Goal: Task Accomplishment & Management: Complete application form

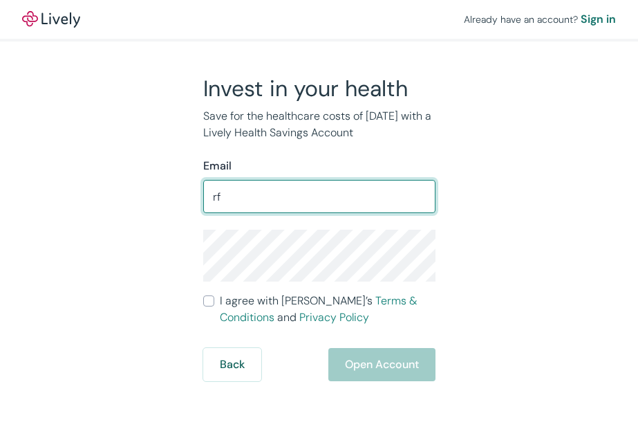
type input "[EMAIL_ADDRESS][DOMAIN_NAME]"
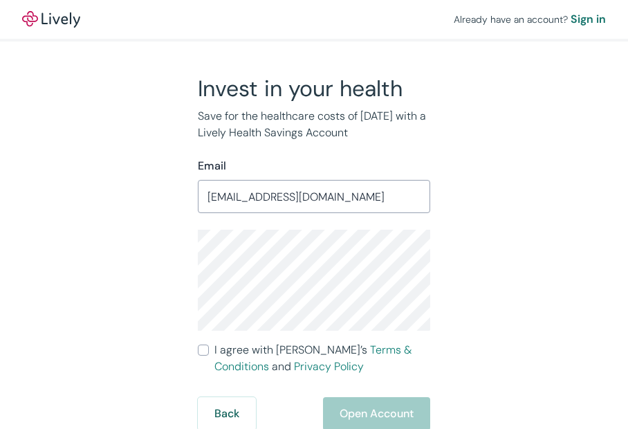
click at [192, 268] on div "Invest in your health Save for the healthcare costs of [DATE] with a Lively Hea…" at bounding box center [305, 252] width 249 height 355
click at [515, 264] on div "Invest in your health Save for the healthcare costs of tomorrow with a Lively H…" at bounding box center [306, 252] width 498 height 355
click at [489, 283] on div "Invest in your health Save for the healthcare costs of tomorrow with a Lively H…" at bounding box center [306, 252] width 498 height 355
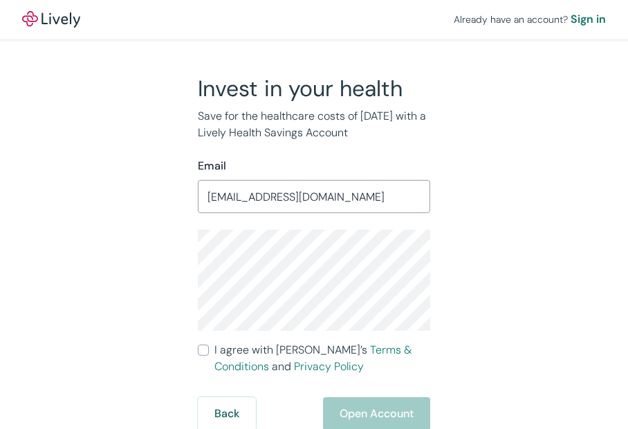
click at [606, 201] on div "Already have an account? Sign in Invest in your health Save for the healthcare …" at bounding box center [314, 215] width 628 height 430
click at [604, 201] on div "Already have an account? Sign in Invest in your health Save for the healthcare …" at bounding box center [314, 215] width 628 height 430
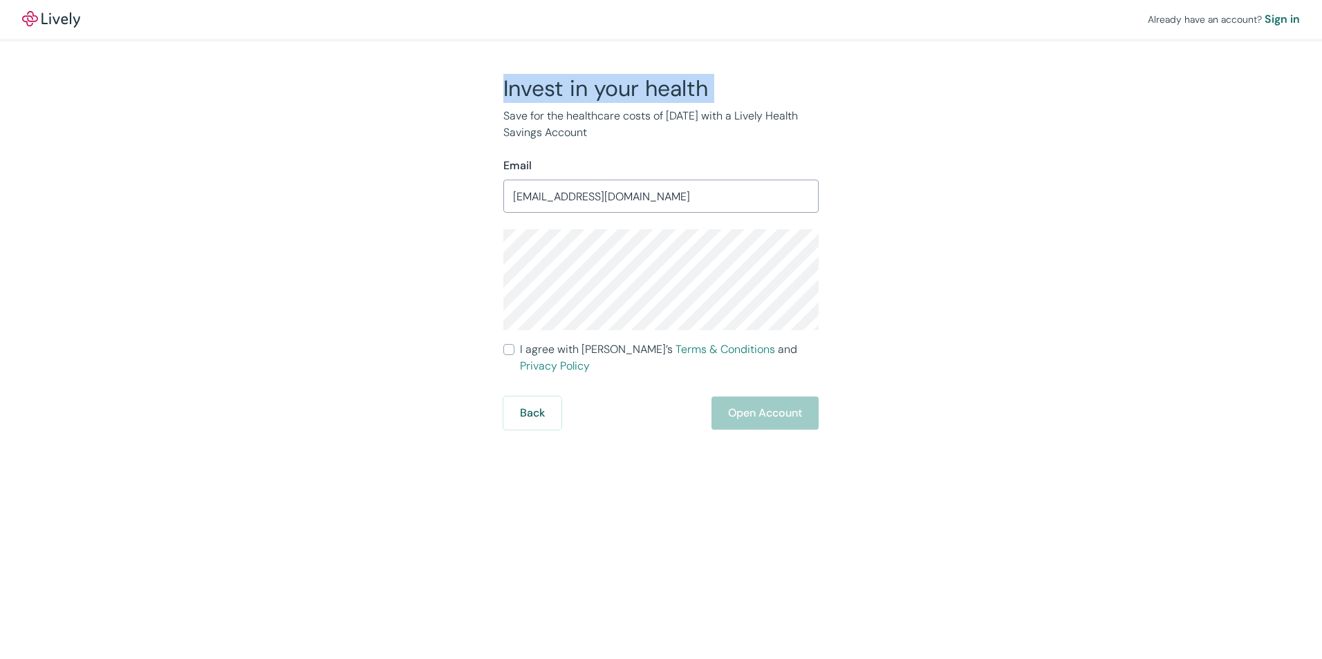
click at [215, 97] on div "Already have an account? Sign in Invest in your health Save for the healthcare …" at bounding box center [661, 215] width 1322 height 430
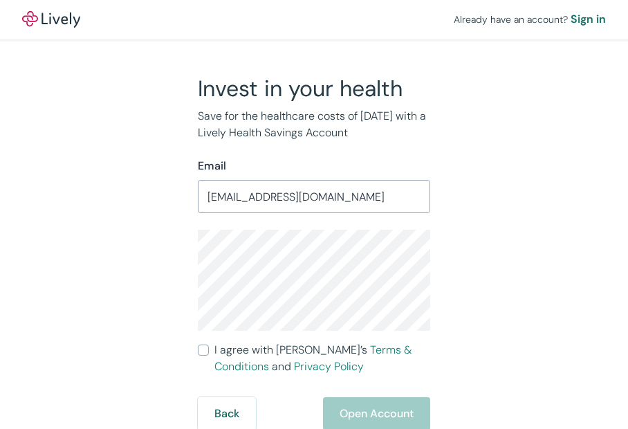
click at [489, 323] on div "Invest in your health Save for the healthcare costs of tomorrow with a Lively H…" at bounding box center [306, 252] width 498 height 355
click at [203, 353] on input "I agree with Lively’s Terms & Conditions and Privacy Policy" at bounding box center [203, 349] width 11 height 11
checkbox input "true"
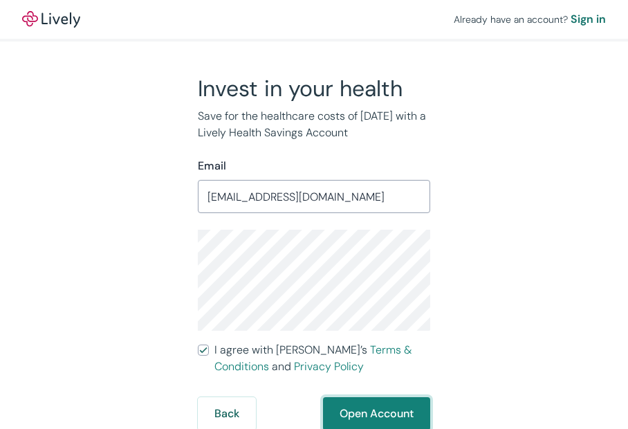
click at [362, 413] on button "Open Account" at bounding box center [376, 413] width 107 height 33
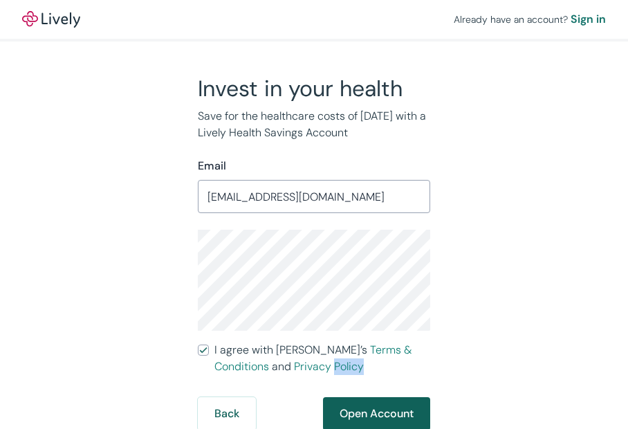
click at [362, 413] on div "Back Open Account" at bounding box center [314, 413] width 232 height 33
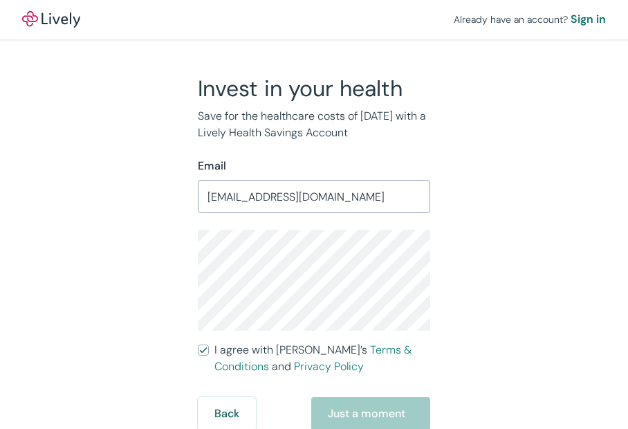
drag, startPoint x: 362, startPoint y: 413, endPoint x: 548, endPoint y: 304, distance: 215.3
click at [548, 304] on div "Invest in your health Save for the healthcare costs of tomorrow with a Lively H…" at bounding box center [306, 252] width 498 height 355
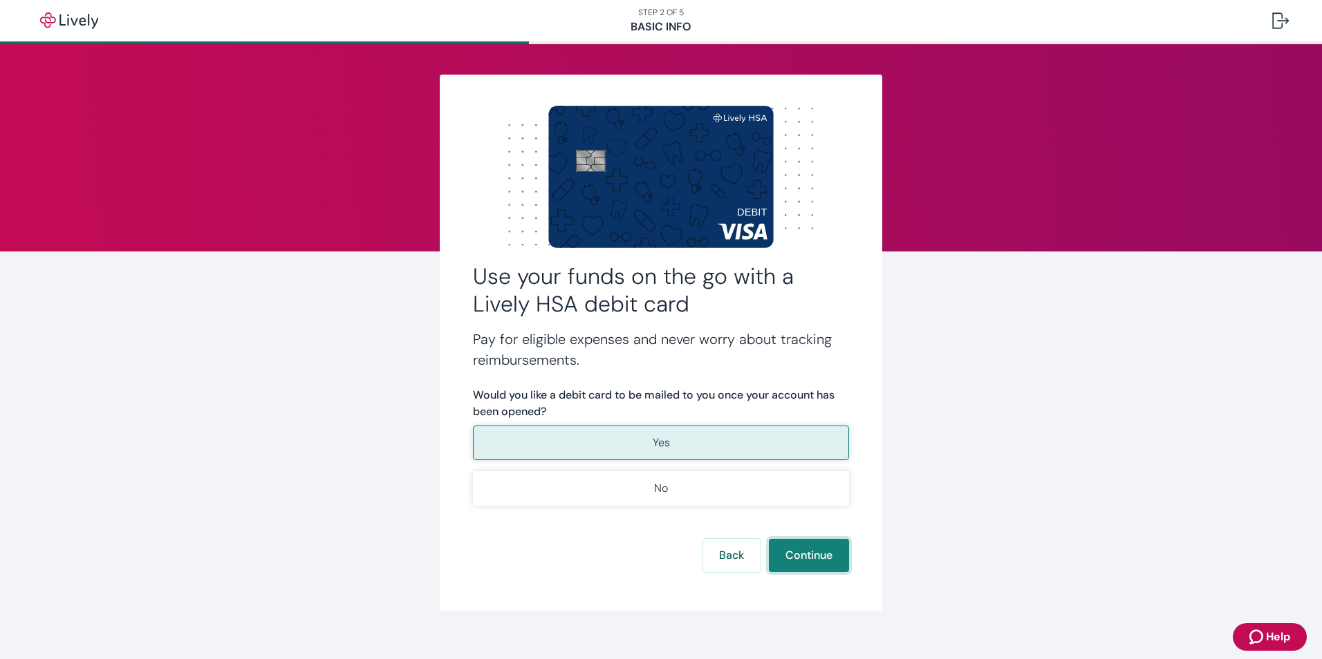
click at [807, 559] on button "Continue" at bounding box center [809, 555] width 80 height 33
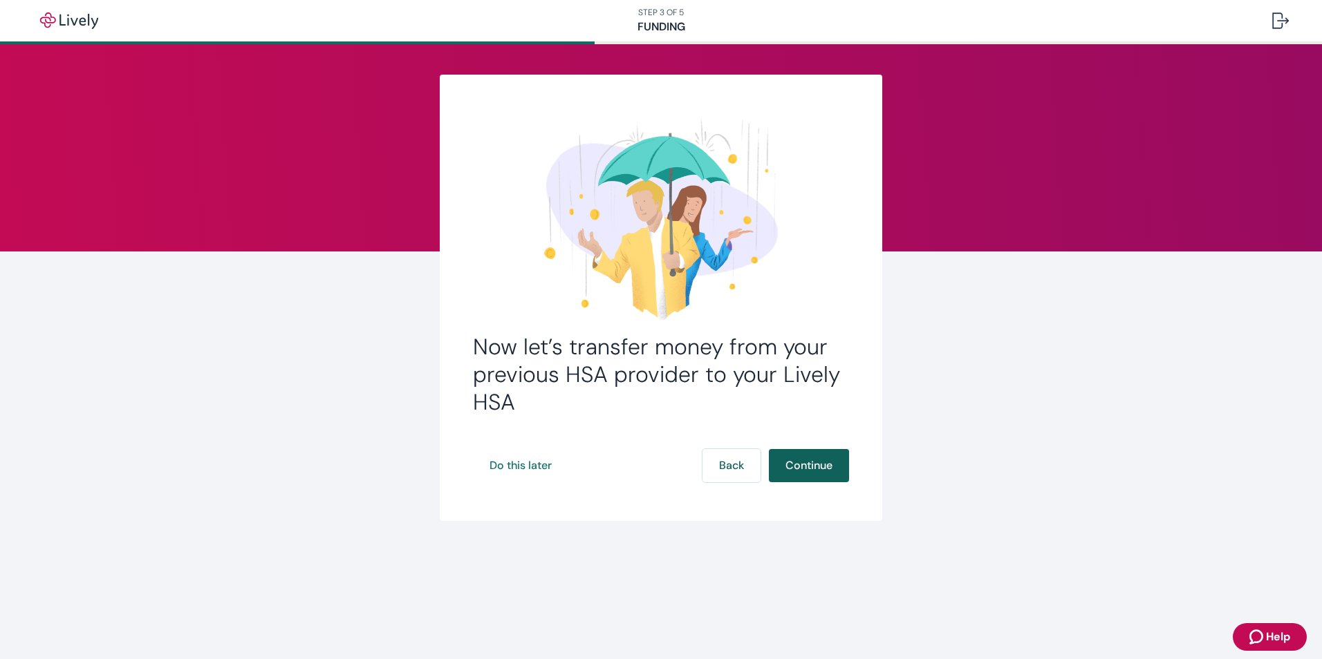
click at [815, 470] on button "Continue" at bounding box center [809, 465] width 80 height 33
click at [816, 470] on button "Continue" at bounding box center [809, 465] width 80 height 33
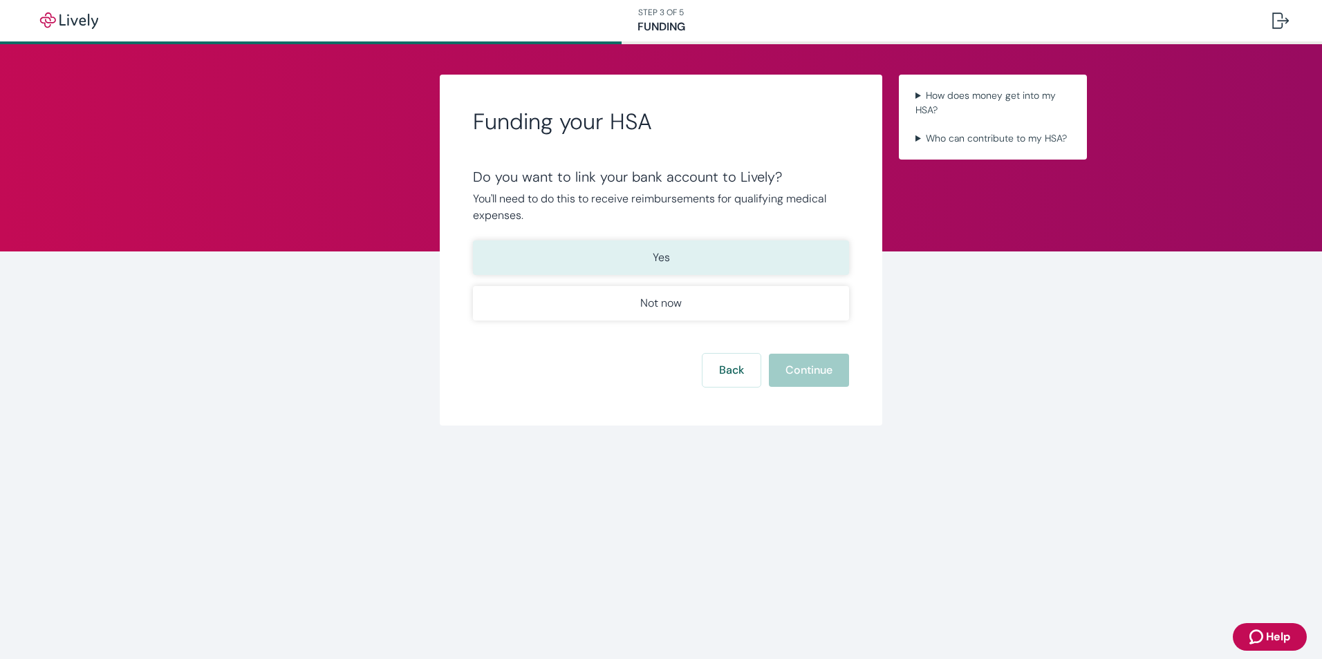
click at [658, 252] on p "Yes" at bounding box center [661, 258] width 17 height 17
click at [820, 368] on button "Continue" at bounding box center [809, 370] width 80 height 33
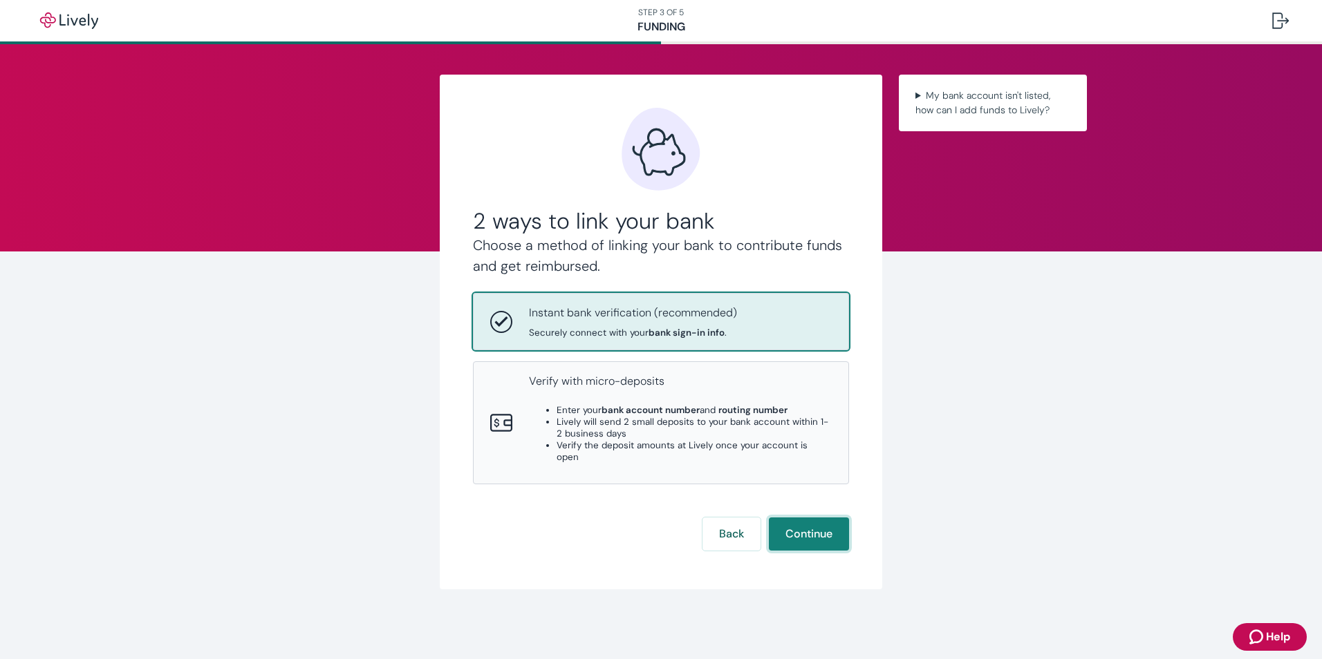
click at [814, 525] on button "Continue" at bounding box center [809, 534] width 80 height 33
click at [806, 524] on button "Continue" at bounding box center [809, 534] width 80 height 33
click at [0, 0] on iframe at bounding box center [0, 0] width 0 height 0
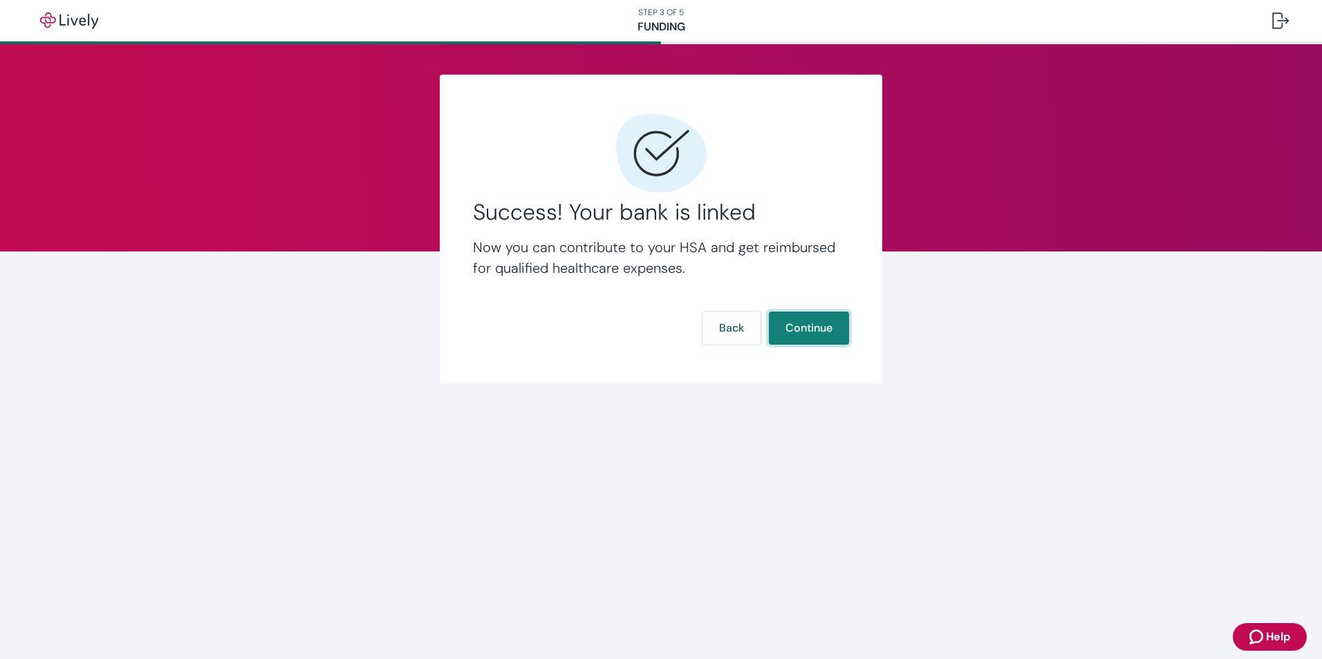
click at [809, 327] on button "Continue" at bounding box center [809, 328] width 80 height 33
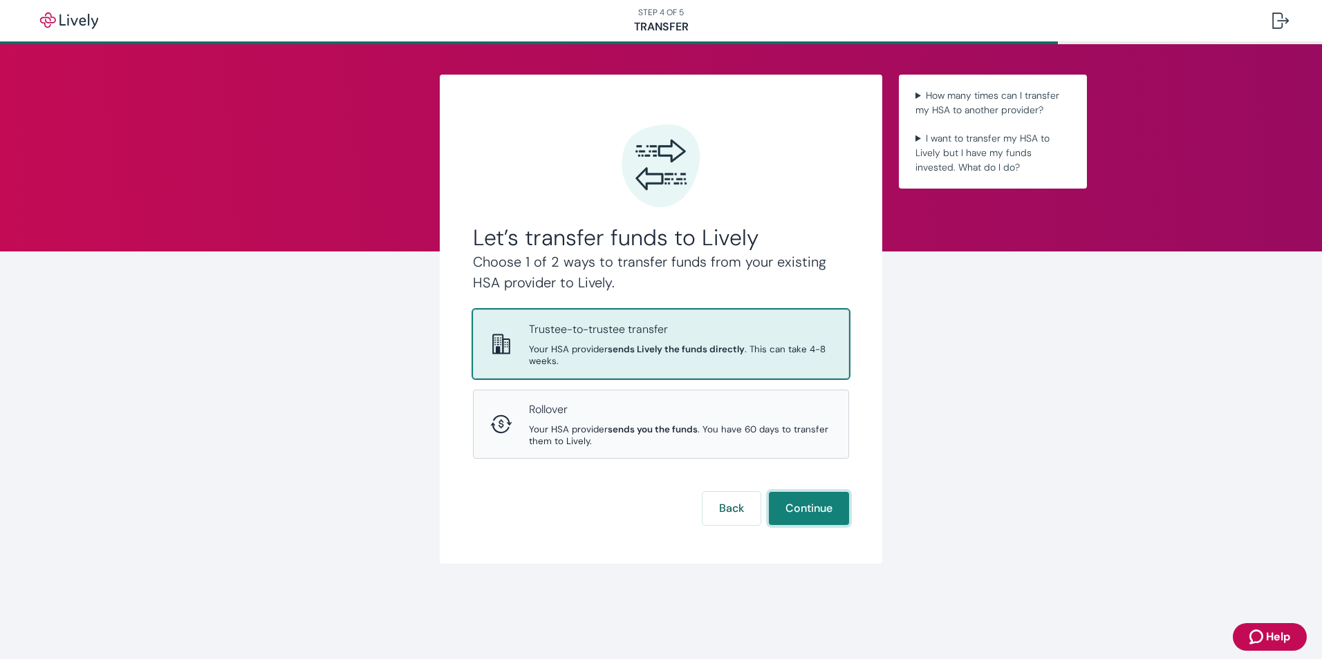
click at [805, 509] on button "Continue" at bounding box center [809, 508] width 80 height 33
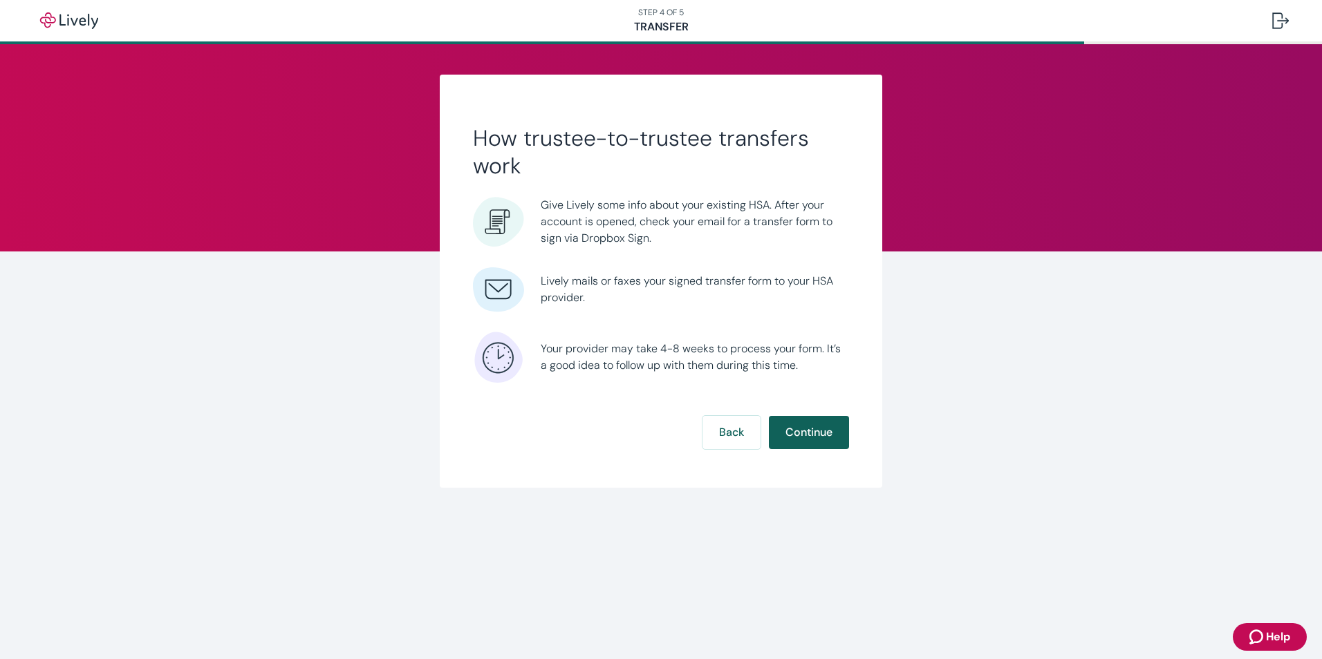
click at [790, 427] on button "Continue" at bounding box center [809, 432] width 80 height 33
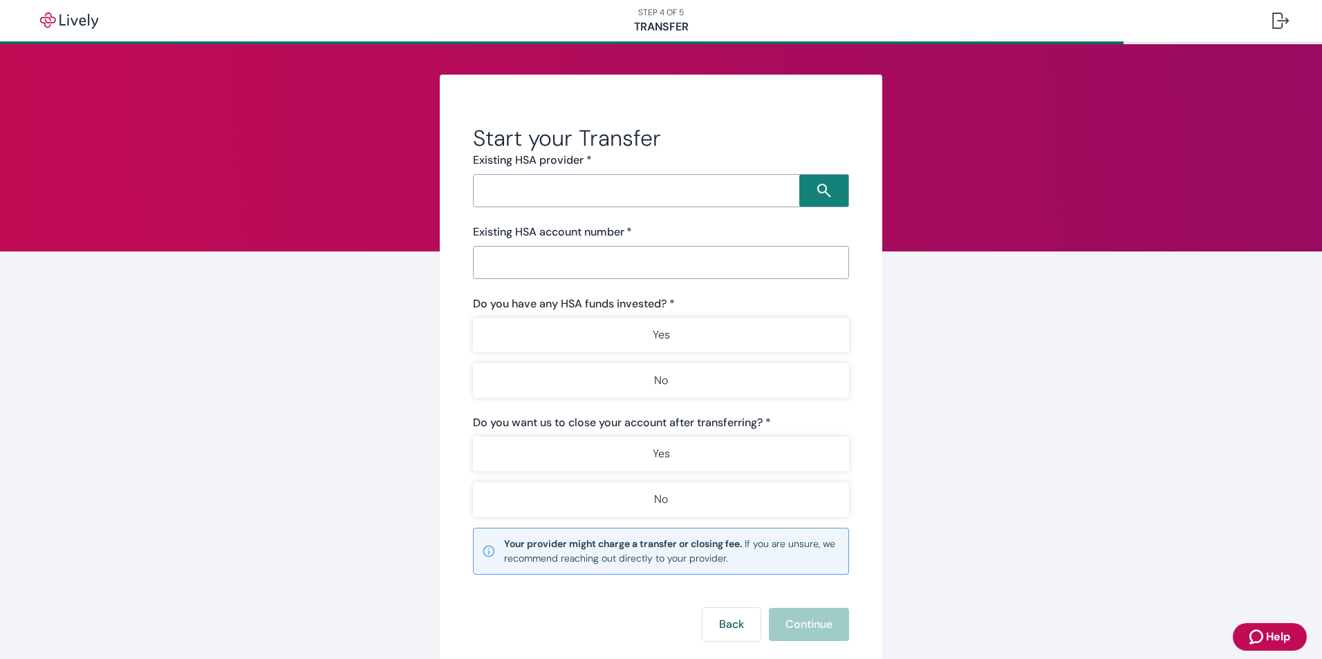
click at [492, 198] on input "Search input" at bounding box center [638, 190] width 322 height 19
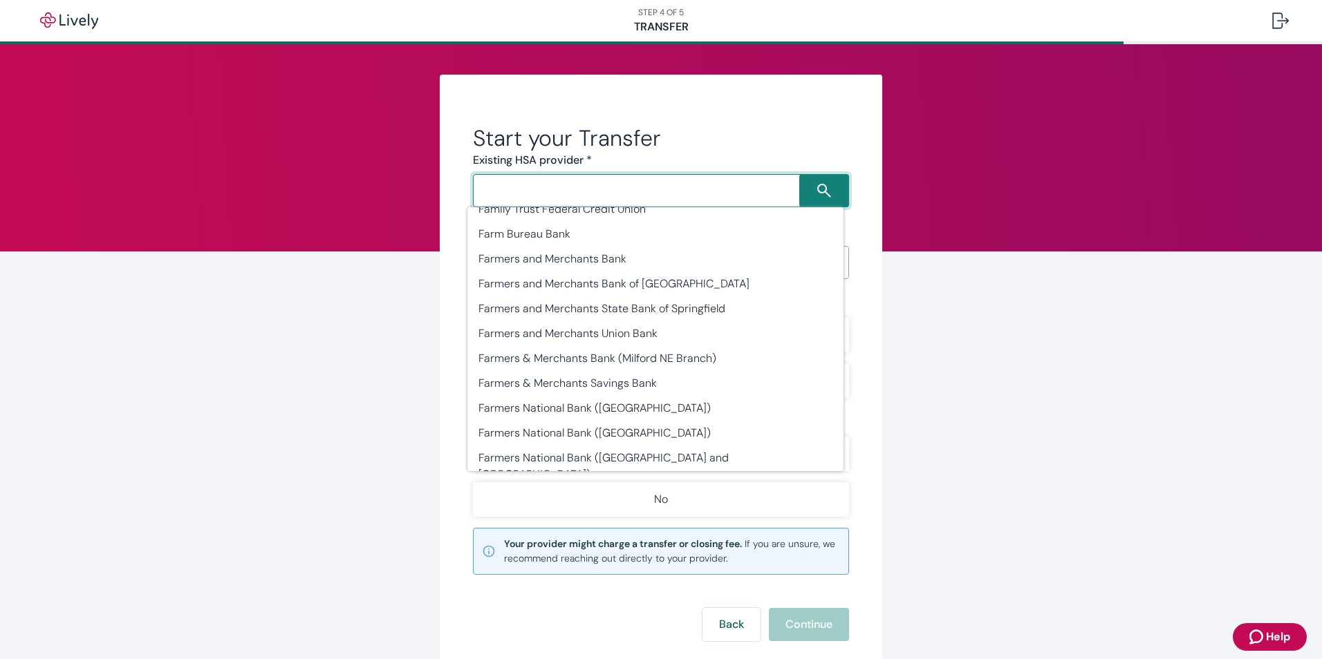
scroll to position [12384, 0]
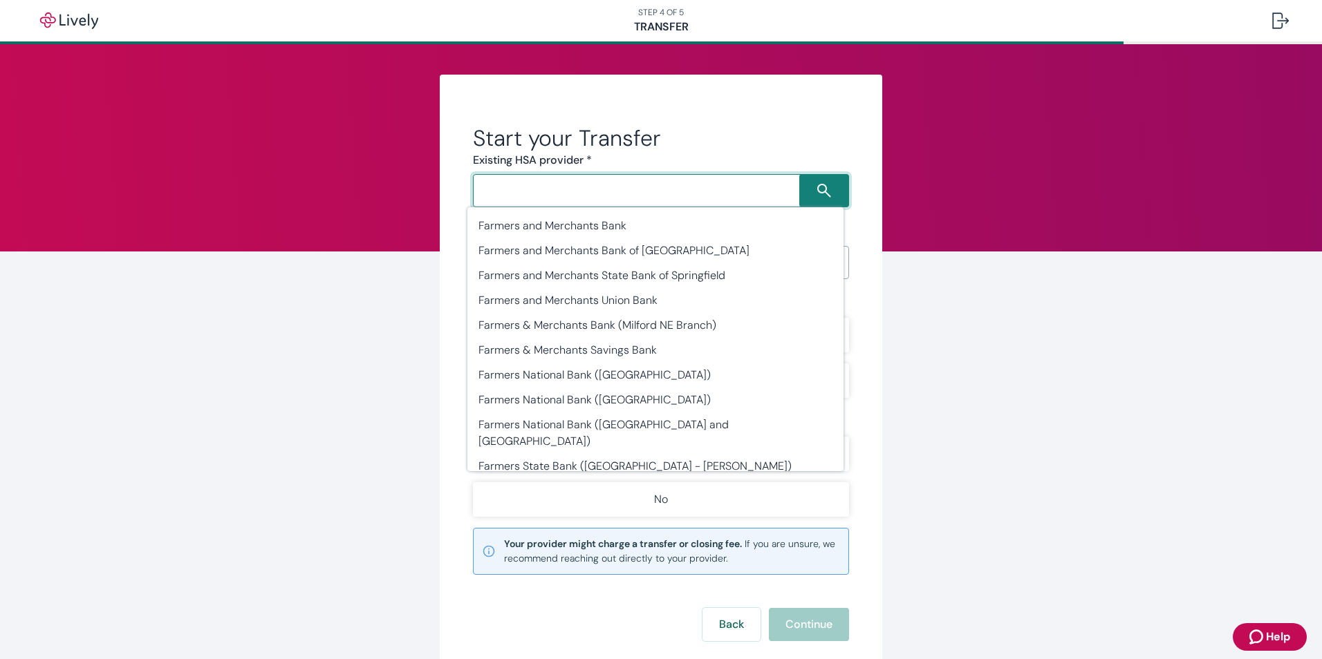
click at [509, 603] on li "Fidelity" at bounding box center [655, 615] width 376 height 25
type input "Fidelity"
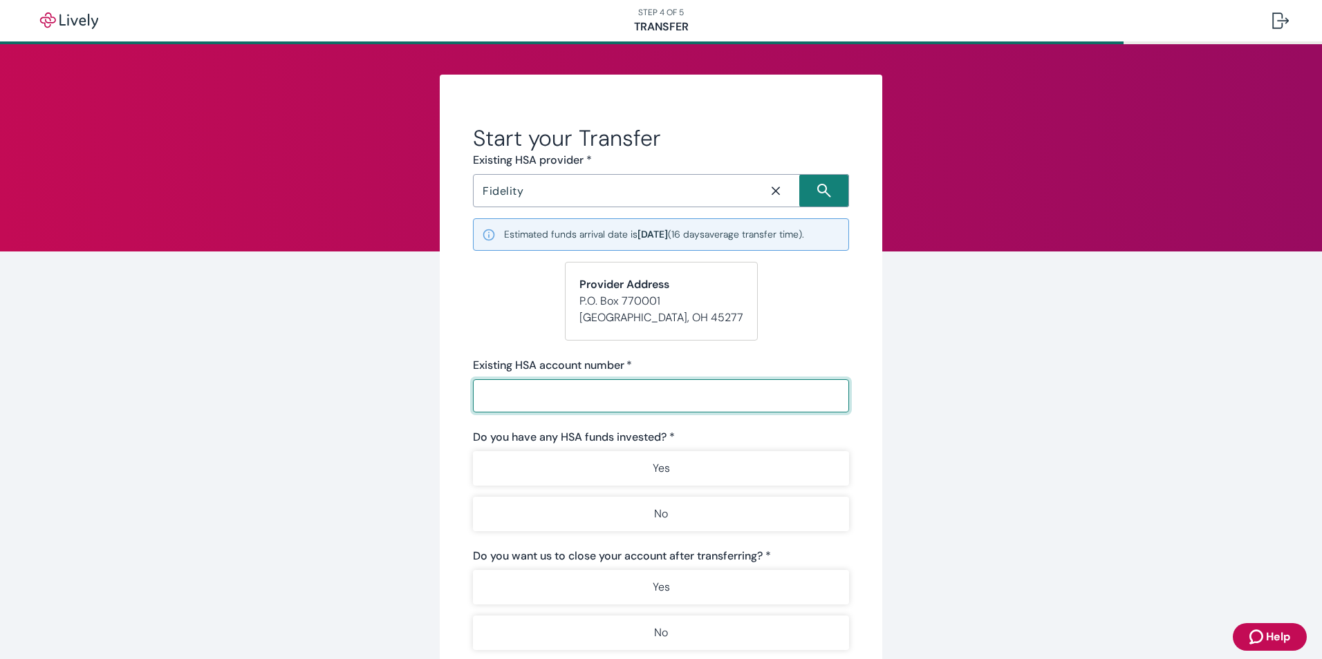
click at [516, 401] on input "Existing HSA account number   *" at bounding box center [661, 396] width 376 height 28
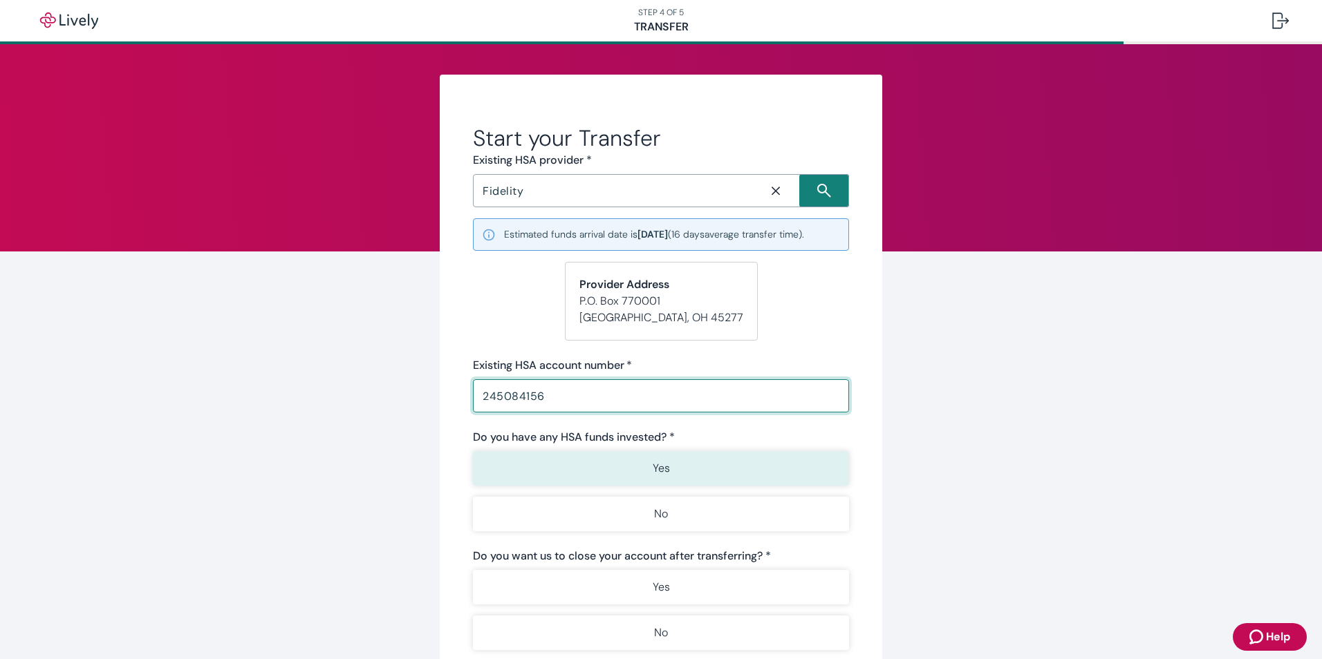
type input "245084156"
click at [668, 467] on button "Yes" at bounding box center [661, 468] width 376 height 35
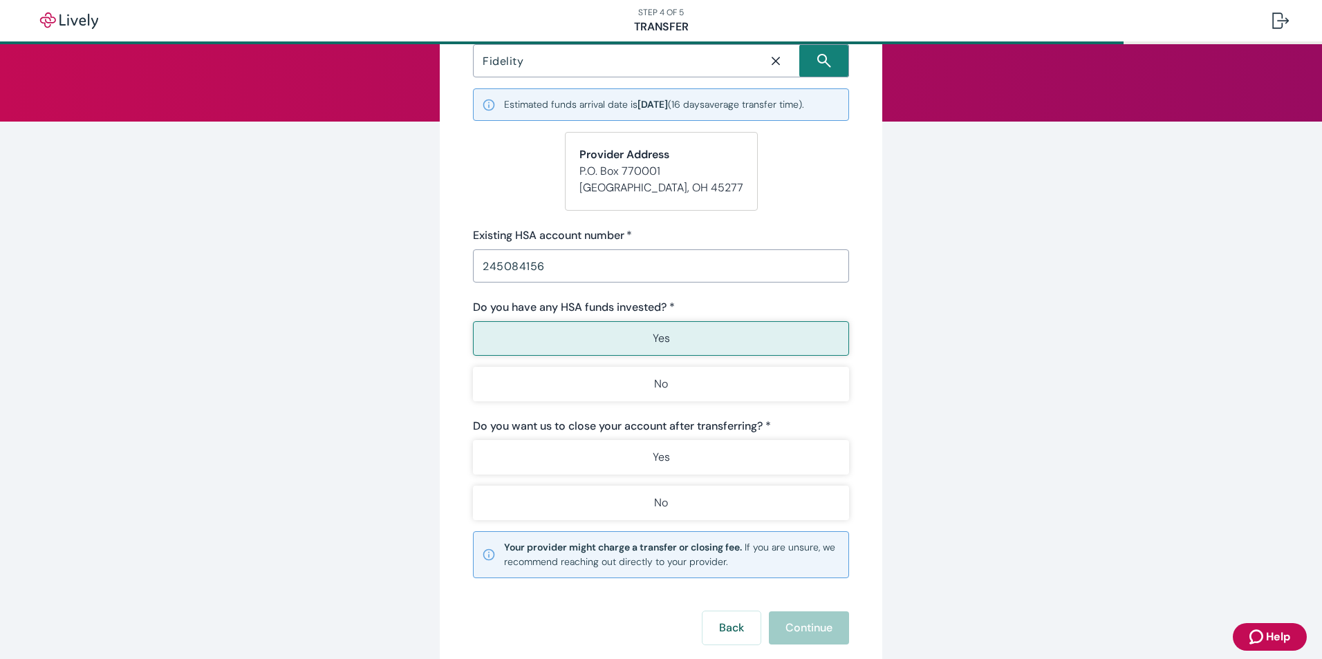
scroll to position [138, 0]
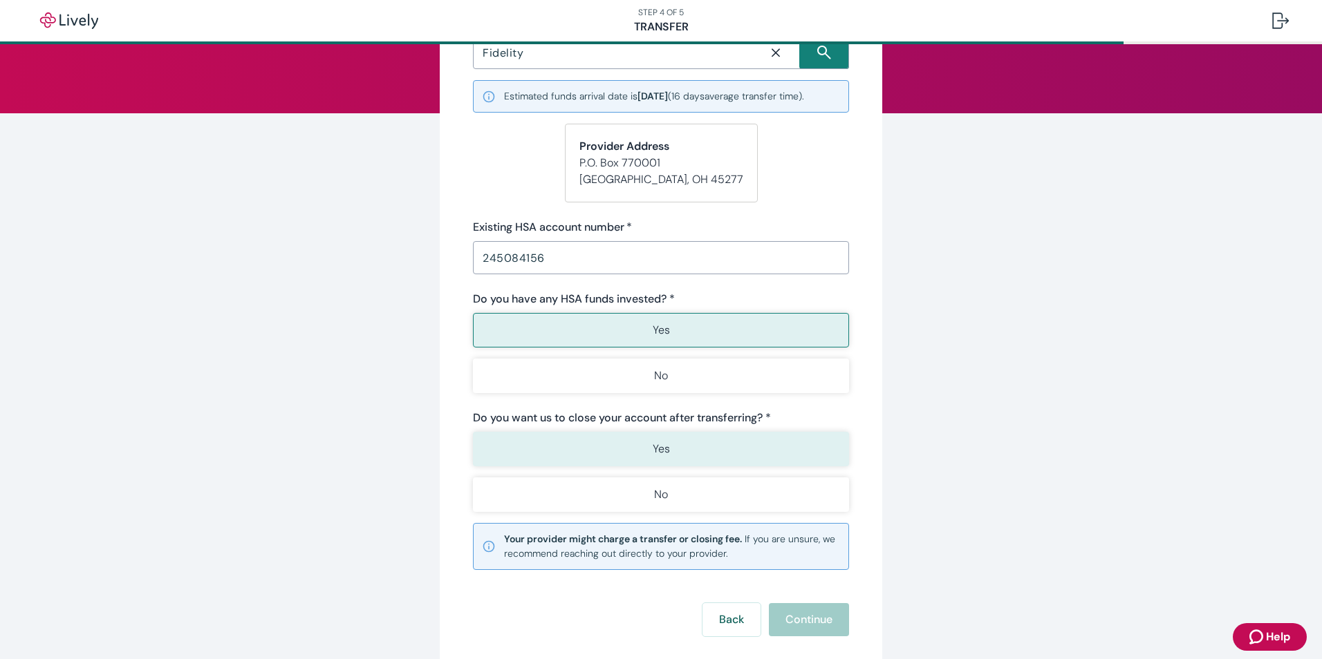
click at [642, 444] on button "Yes" at bounding box center [661, 449] width 376 height 35
click at [643, 444] on button "Yes" at bounding box center [661, 449] width 376 height 35
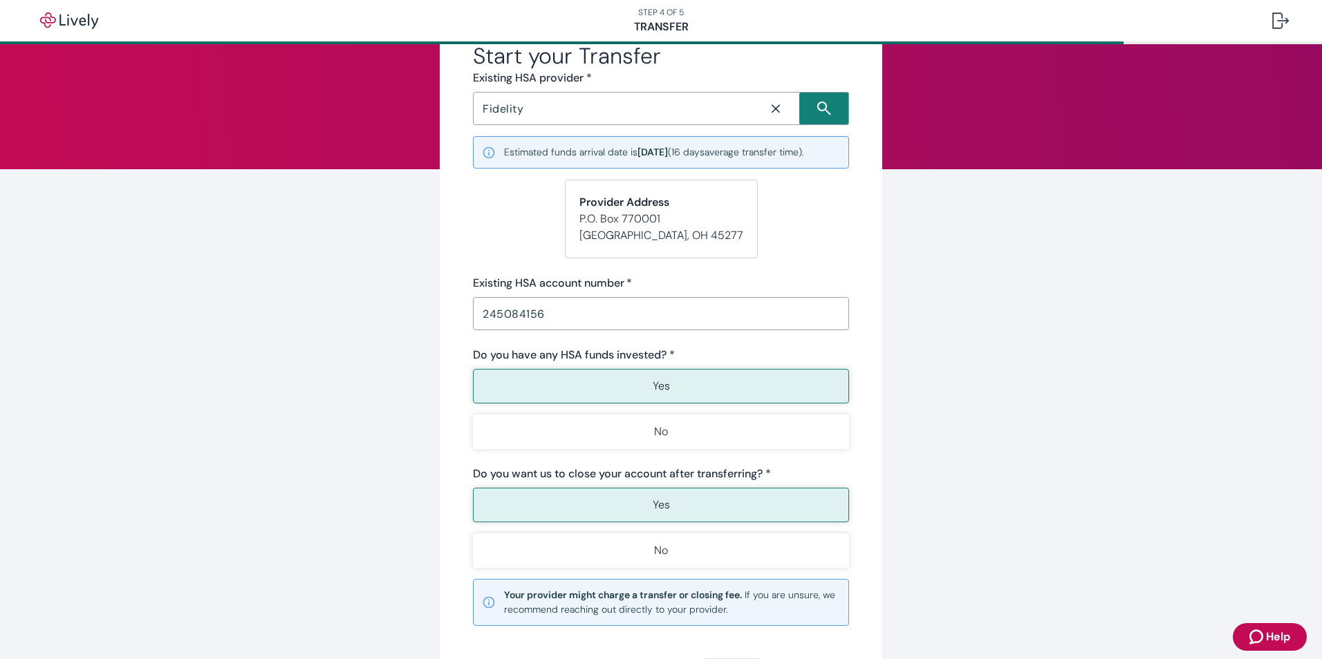
scroll to position [13, 0]
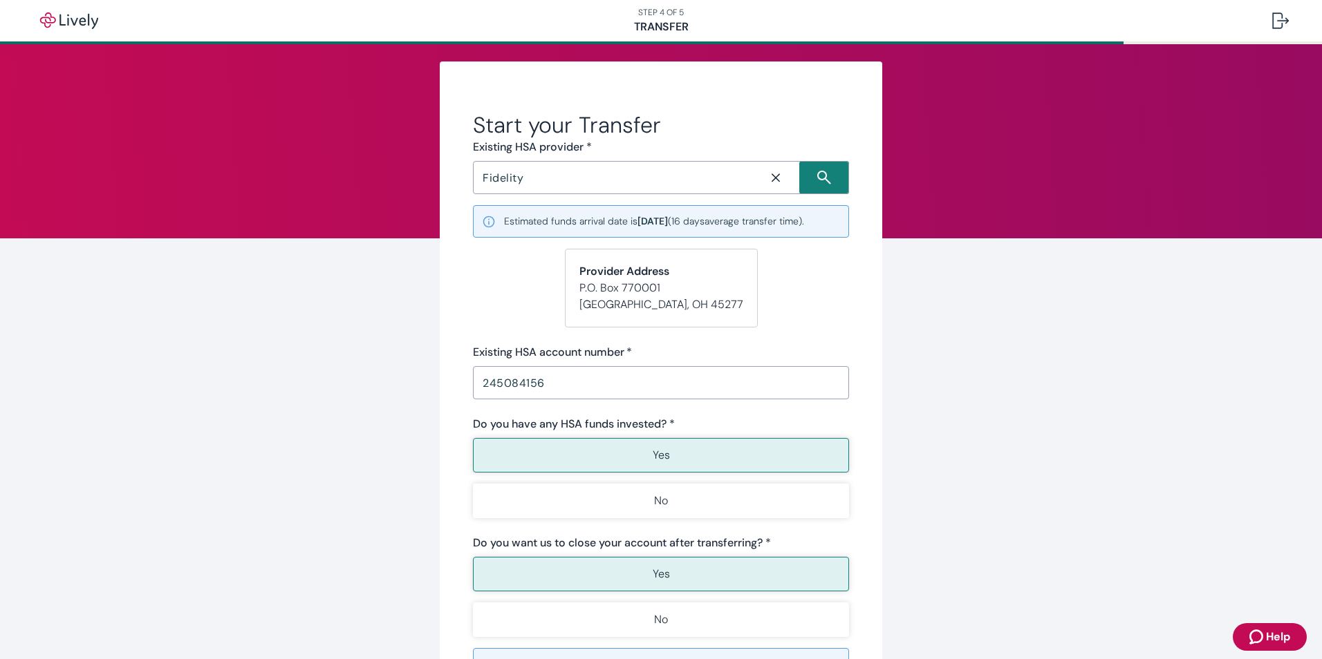
click at [686, 184] on input "Fidelity" at bounding box center [614, 177] width 275 height 19
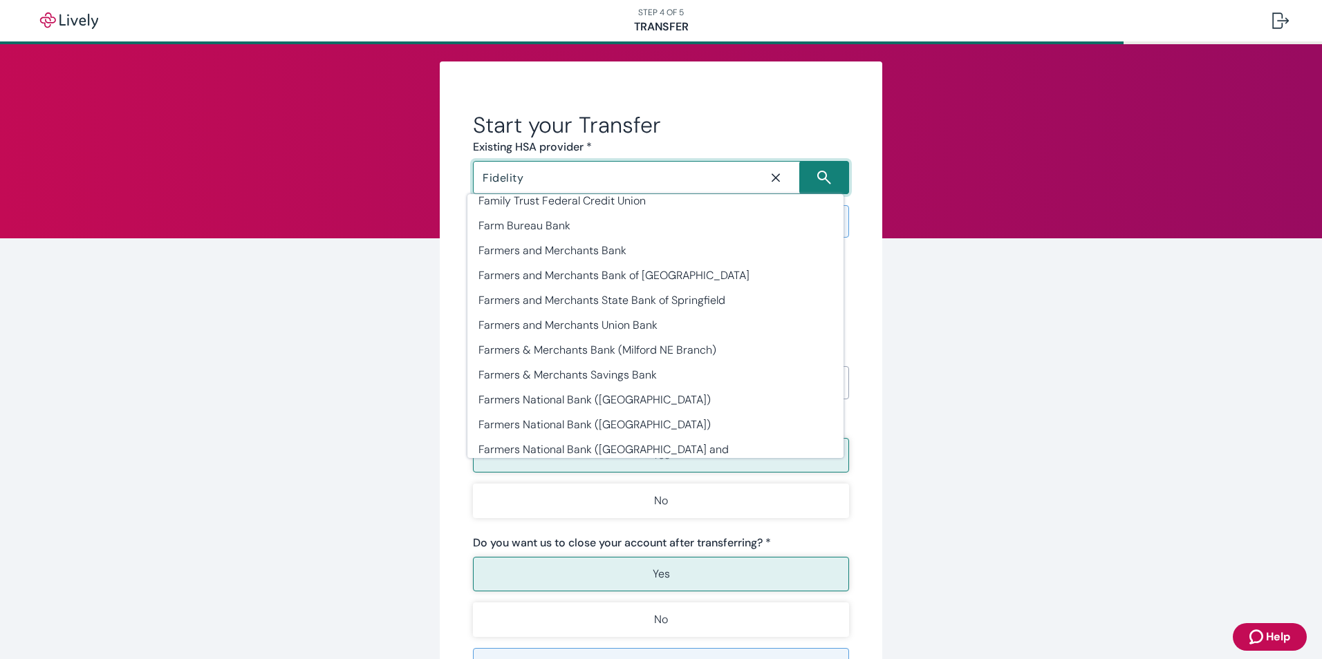
scroll to position [12415, 0]
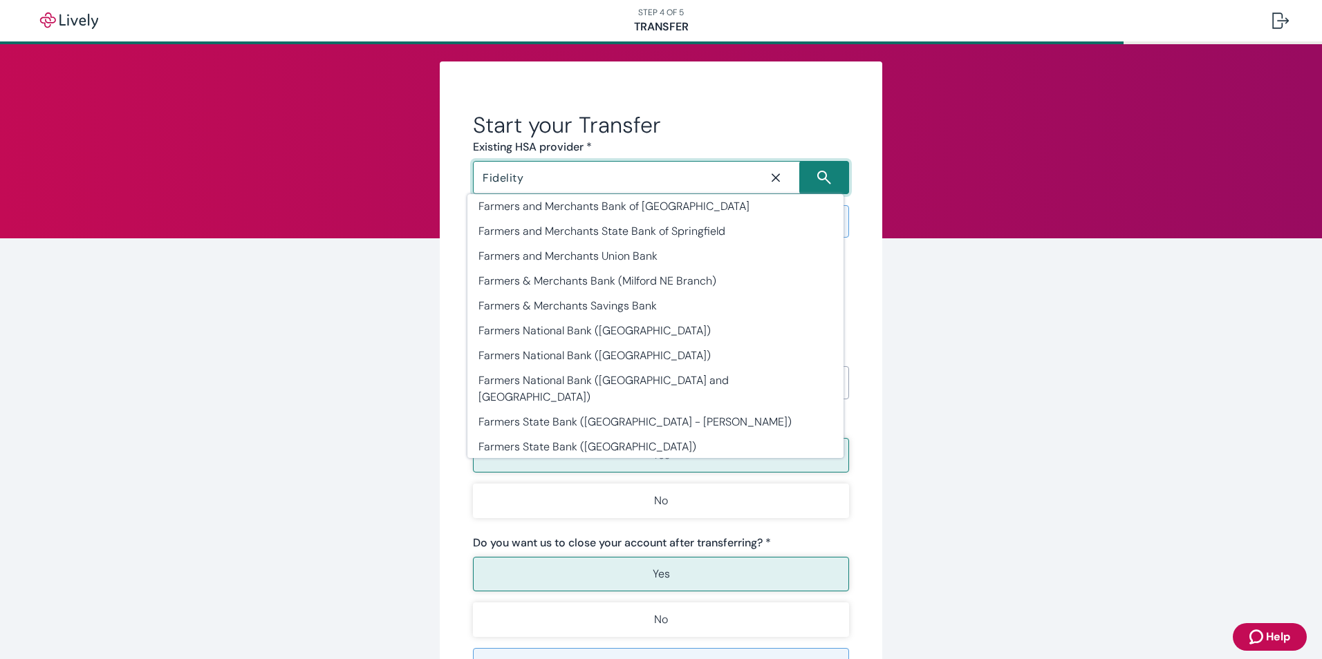
click at [513, 559] on li "Fidelity" at bounding box center [655, 572] width 376 height 26
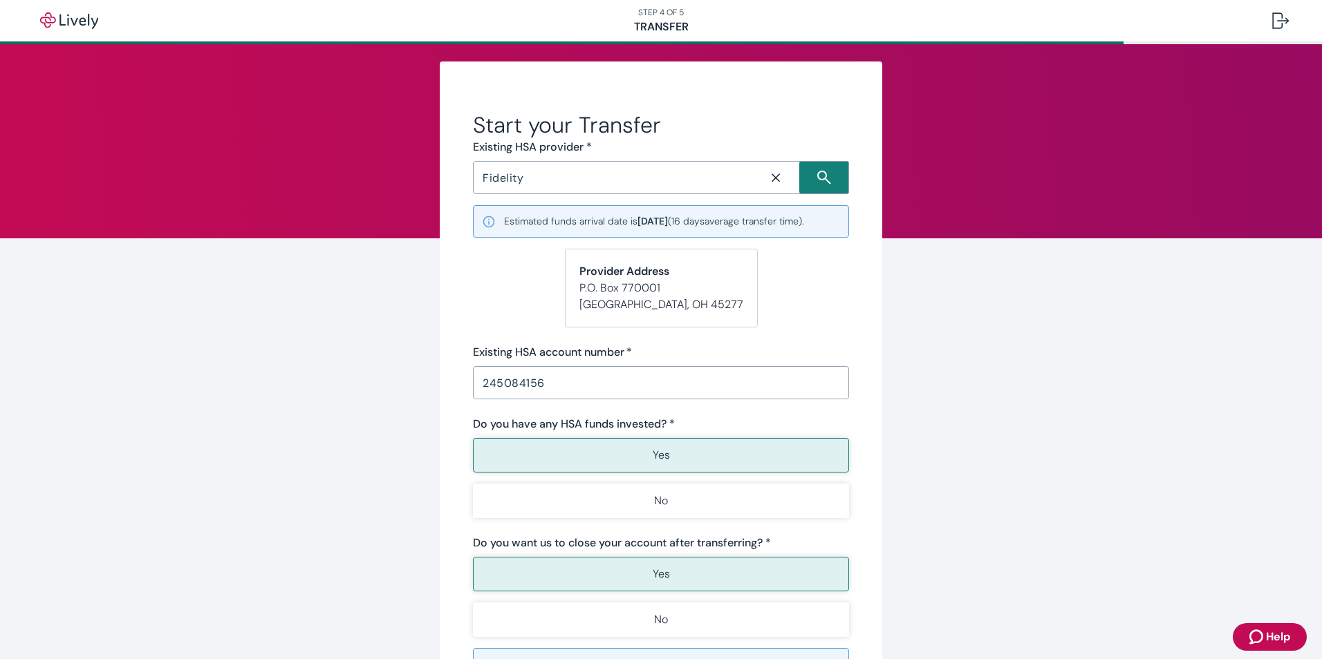
click at [513, 308] on form "Start your Transfer Existing HSA provider * Fidelity ​ Estimated funds arrival …" at bounding box center [661, 436] width 376 height 650
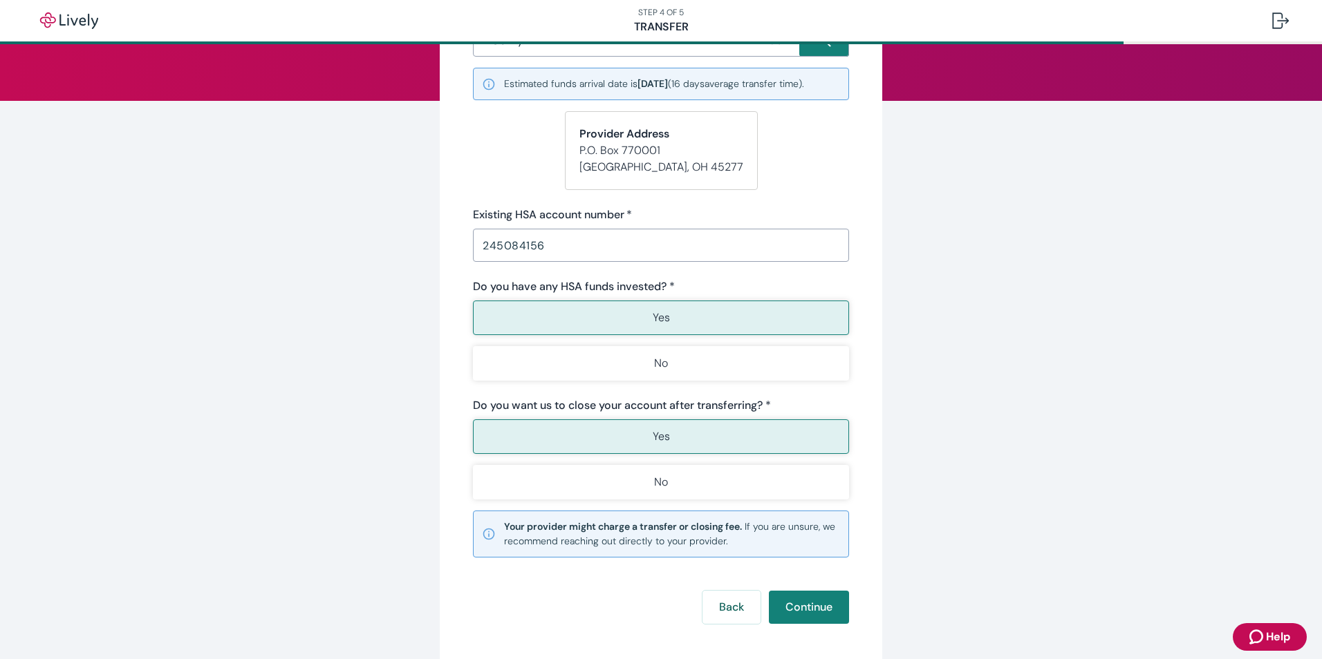
scroll to position [221, 0]
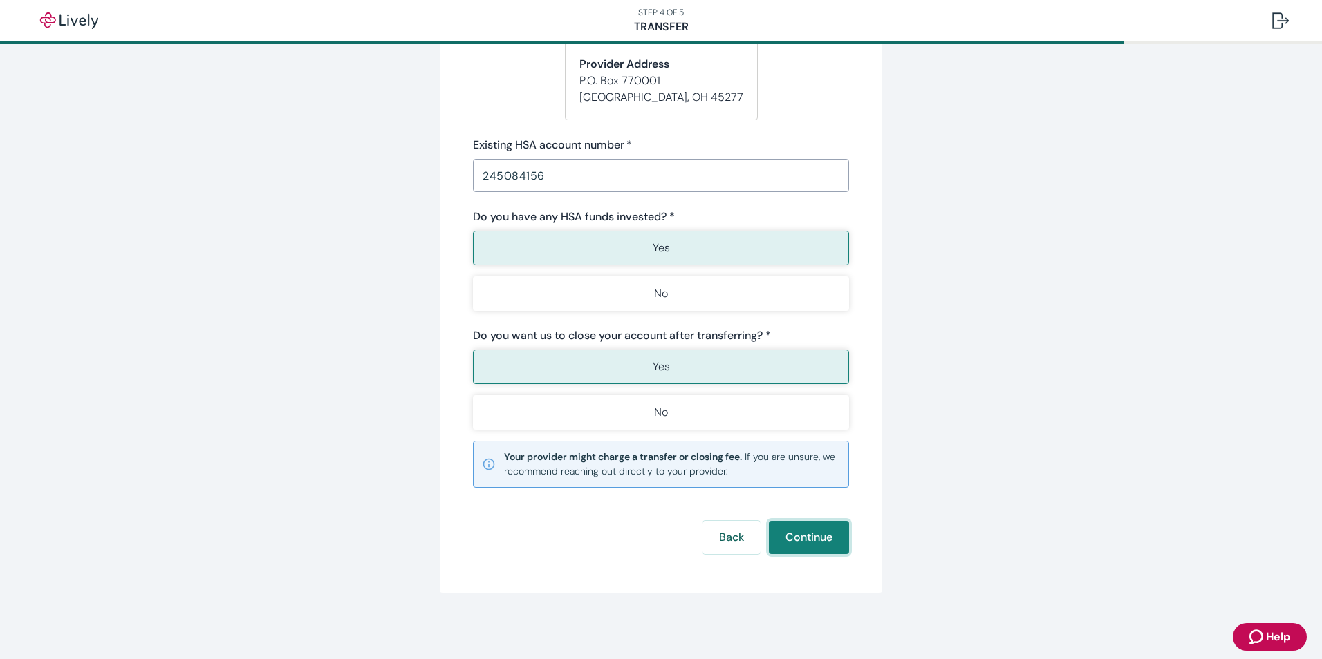
click at [807, 537] on button "Continue" at bounding box center [809, 537] width 80 height 33
click at [807, 537] on div "Back Continue" at bounding box center [661, 537] width 376 height 33
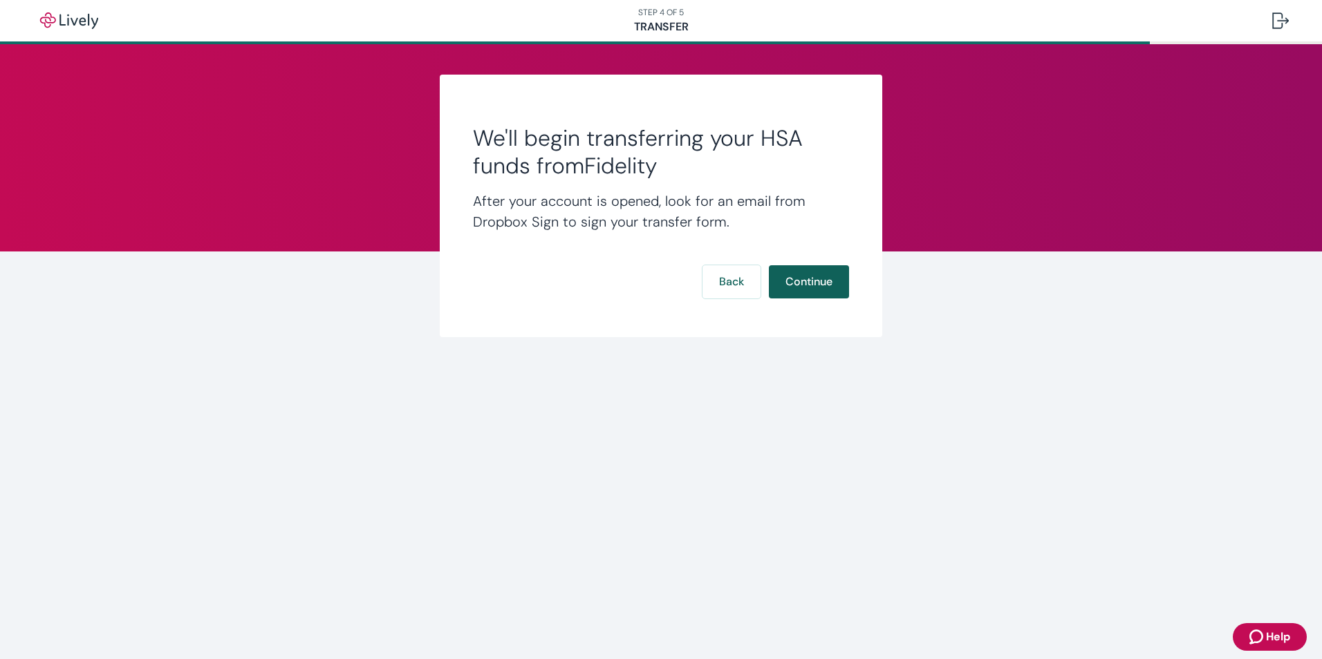
click at [814, 282] on button "Continue" at bounding box center [809, 281] width 80 height 33
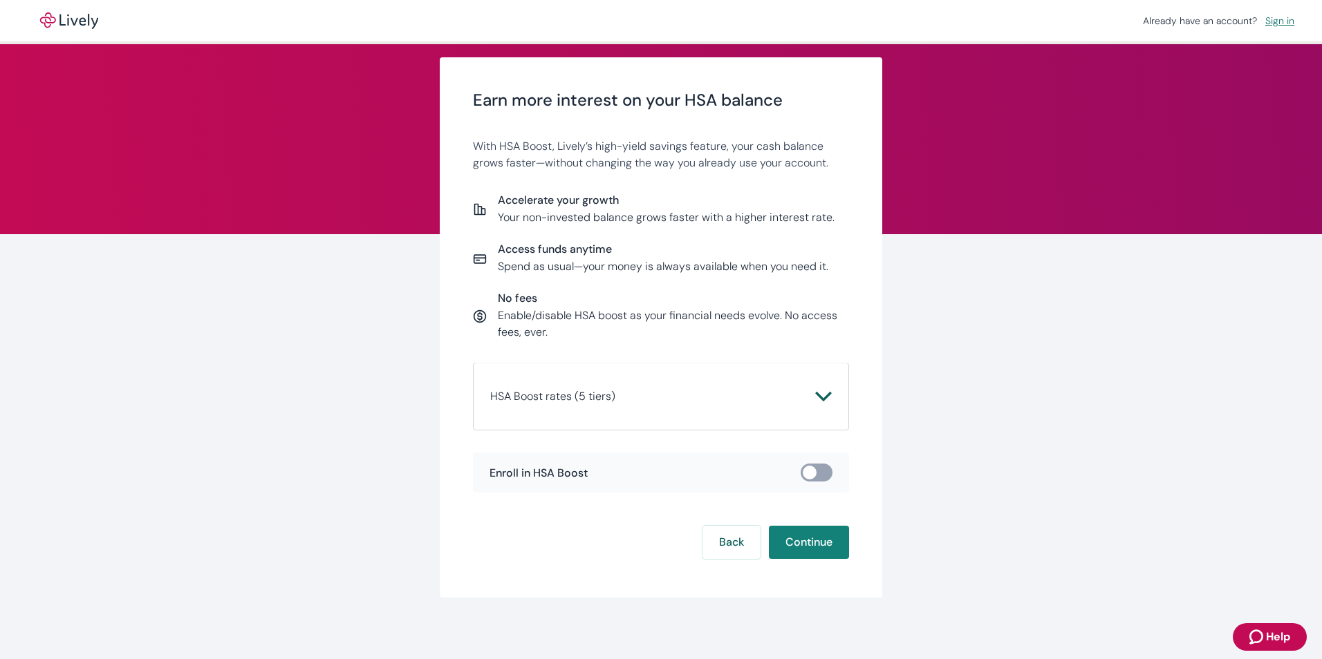
scroll to position [22, 0]
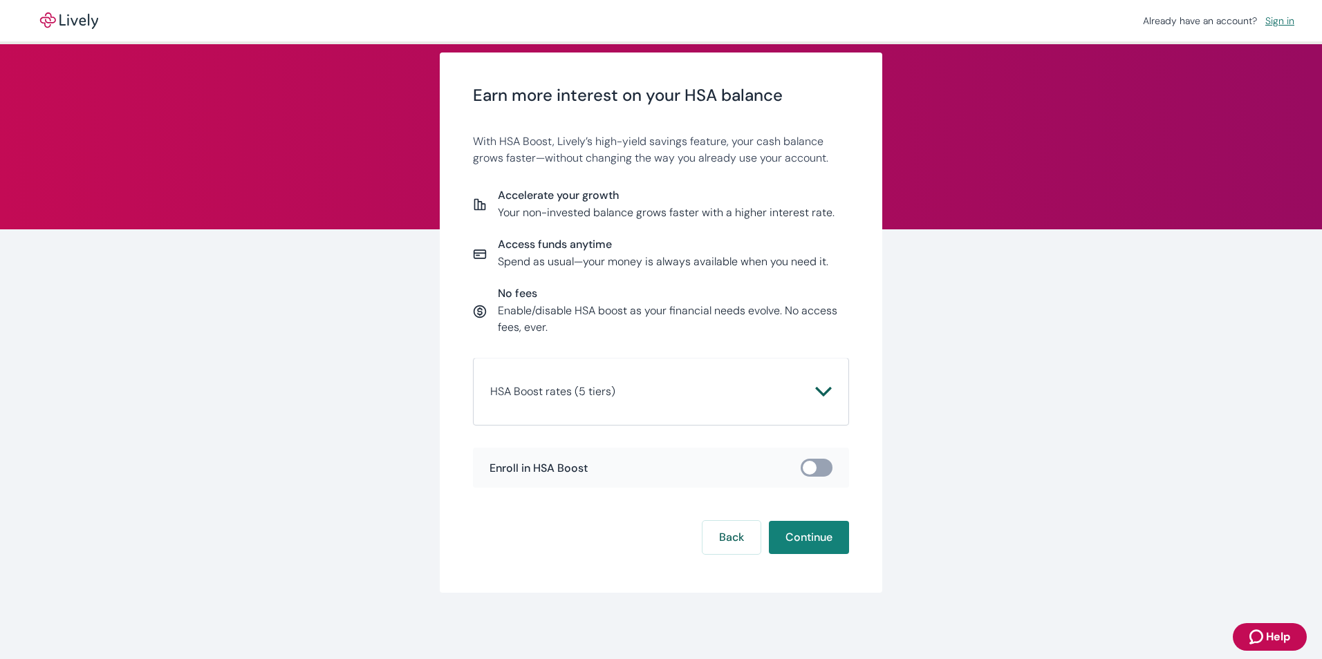
click at [817, 391] on icon "Chevron icon" at bounding box center [823, 392] width 17 height 17
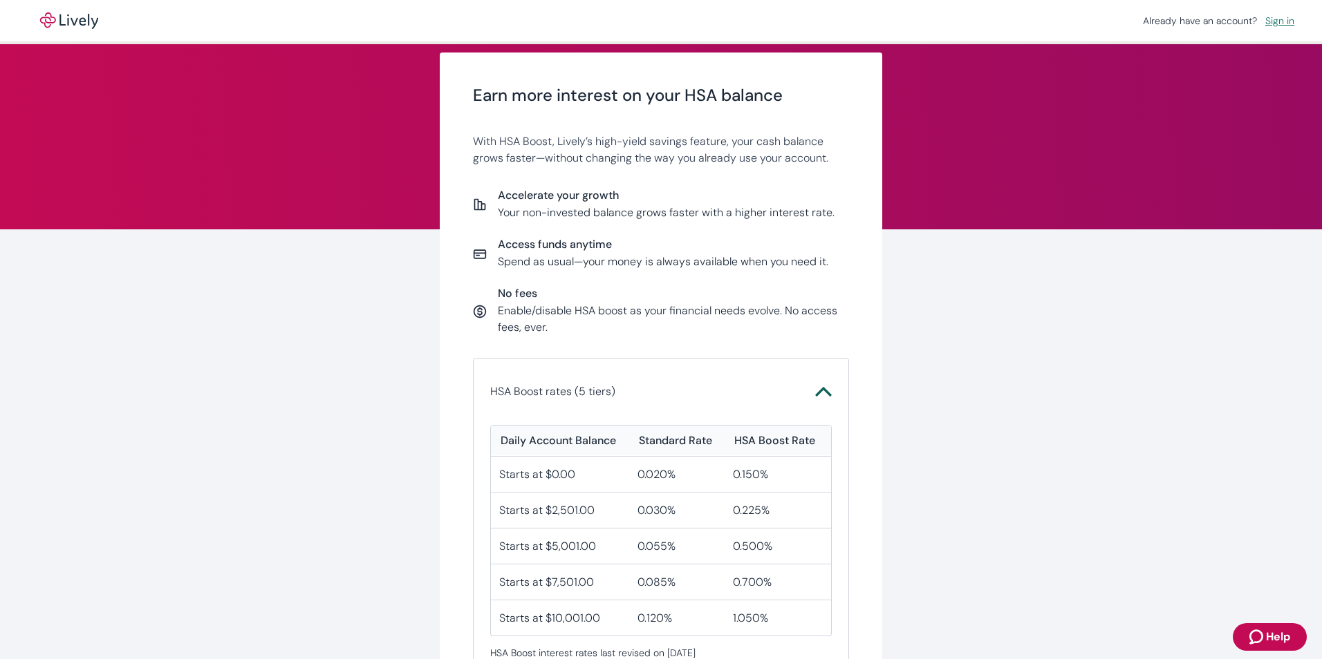
click at [817, 391] on icon "Chevron icon" at bounding box center [823, 392] width 17 height 17
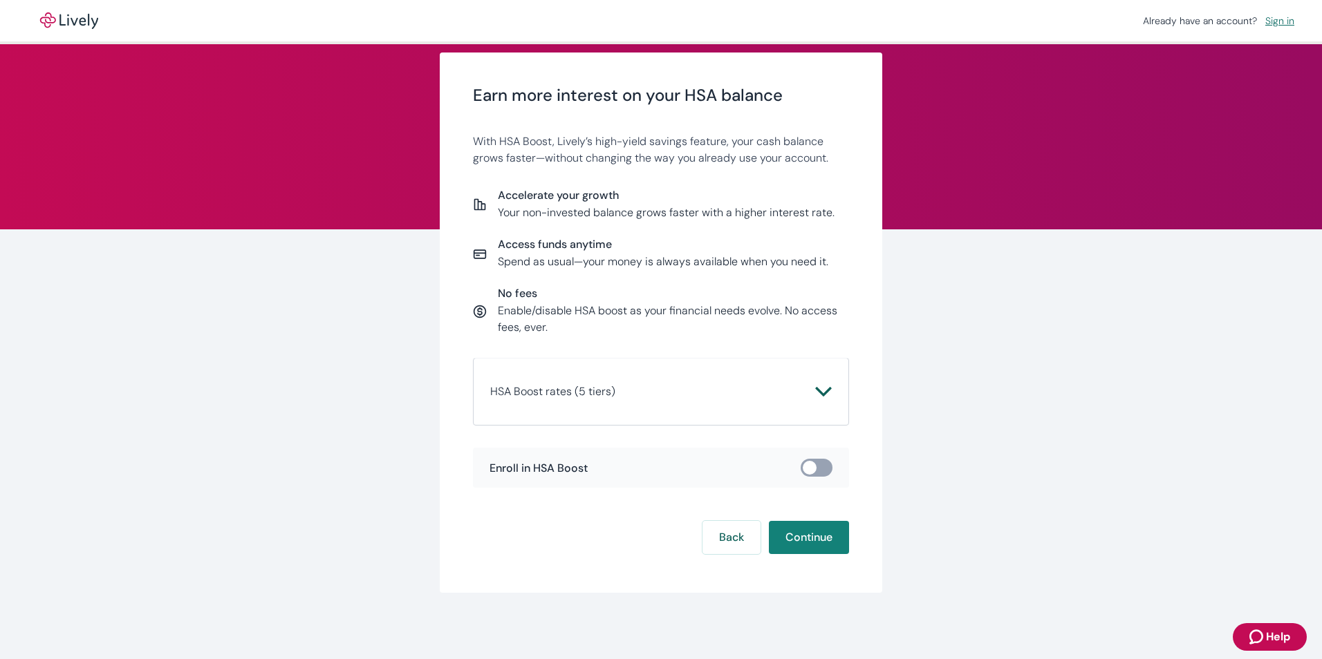
click at [817, 391] on icon "Chevron icon" at bounding box center [823, 392] width 17 height 17
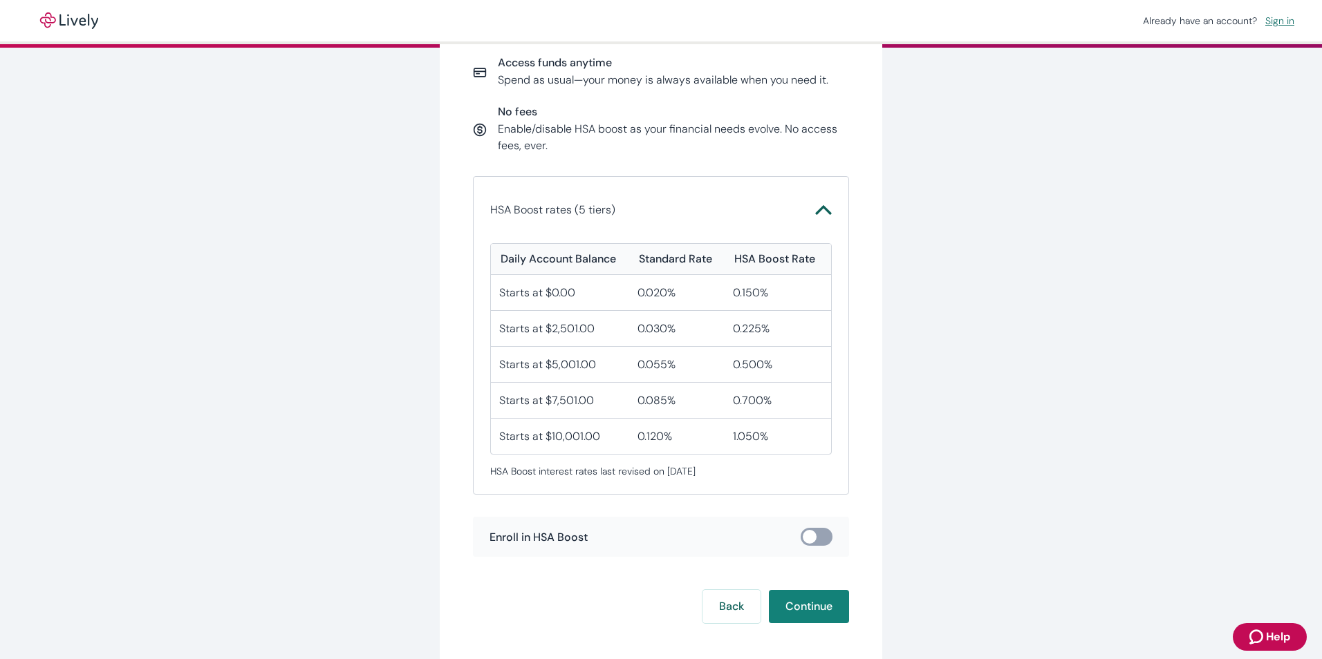
scroll to position [273, 0]
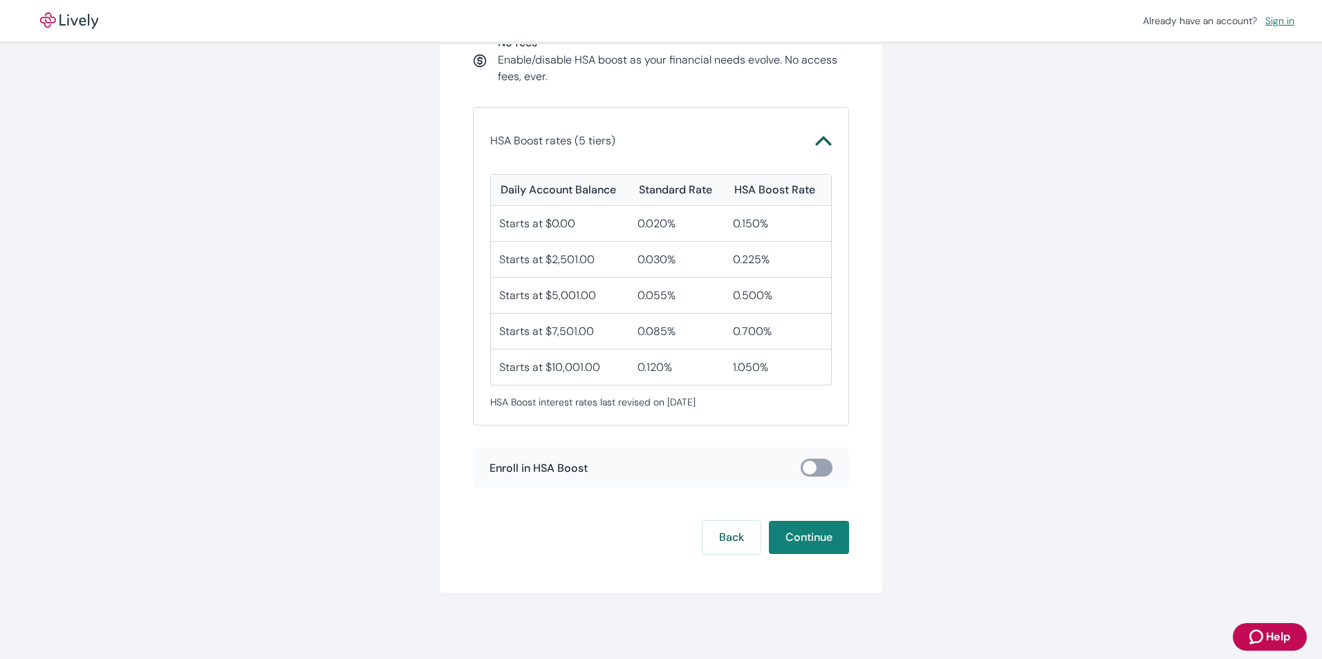
click at [807, 467] on input "checkbox" at bounding box center [809, 468] width 41 height 14
click at [805, 469] on input "checkbox" at bounding box center [809, 468] width 41 height 14
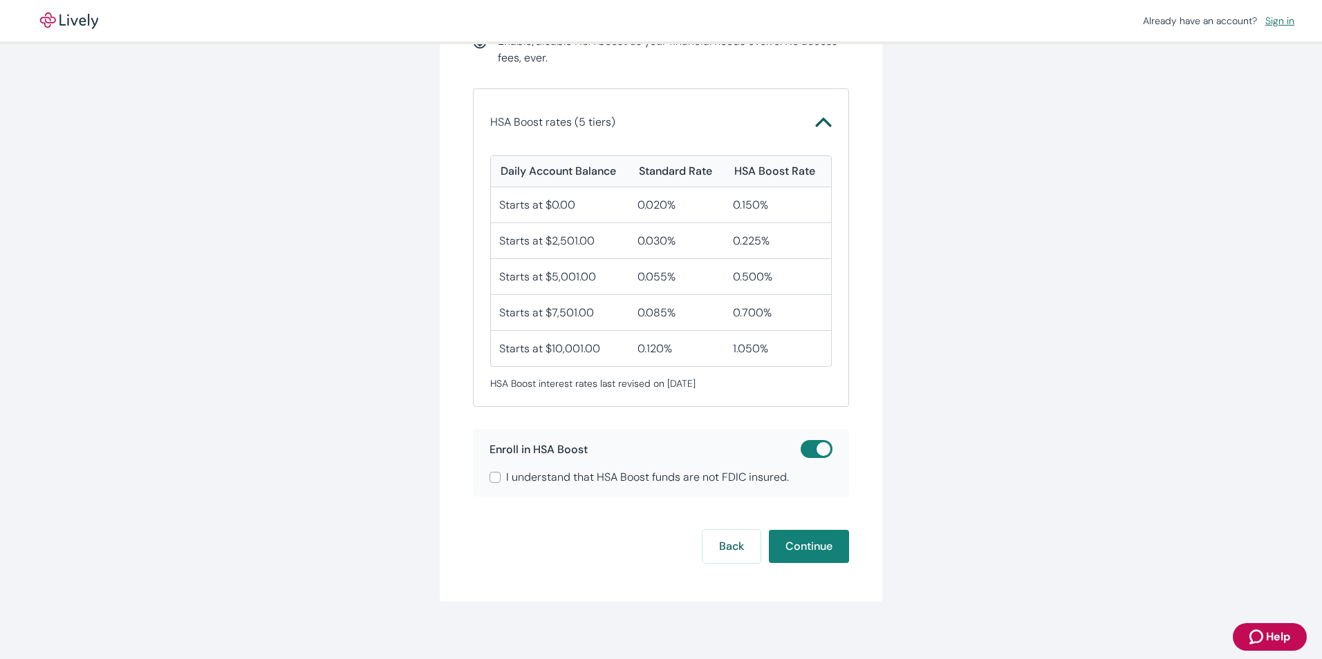
scroll to position [301, 0]
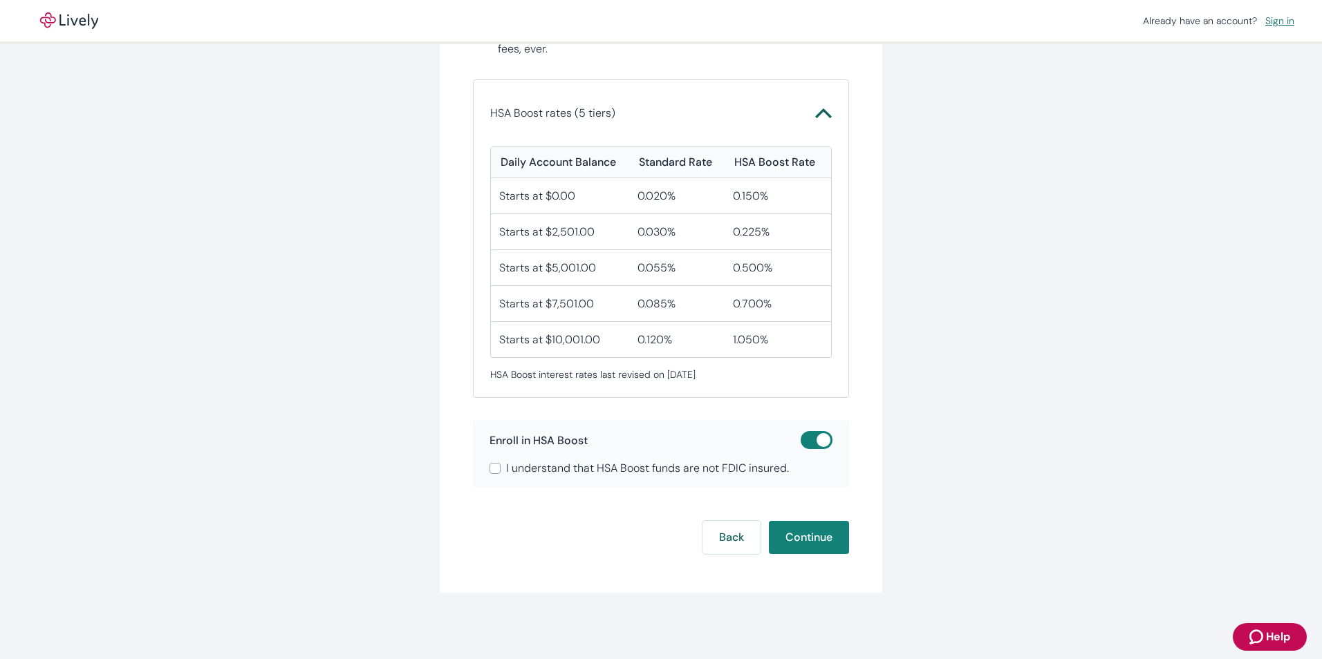
click at [819, 440] on input "checkbox" at bounding box center [823, 440] width 41 height 14
checkbox input "false"
click at [819, 440] on div "Earn more interest on your HSA balance With HSA Boost, Lively’s high-yield savi…" at bounding box center [661, 147] width 376 height 681
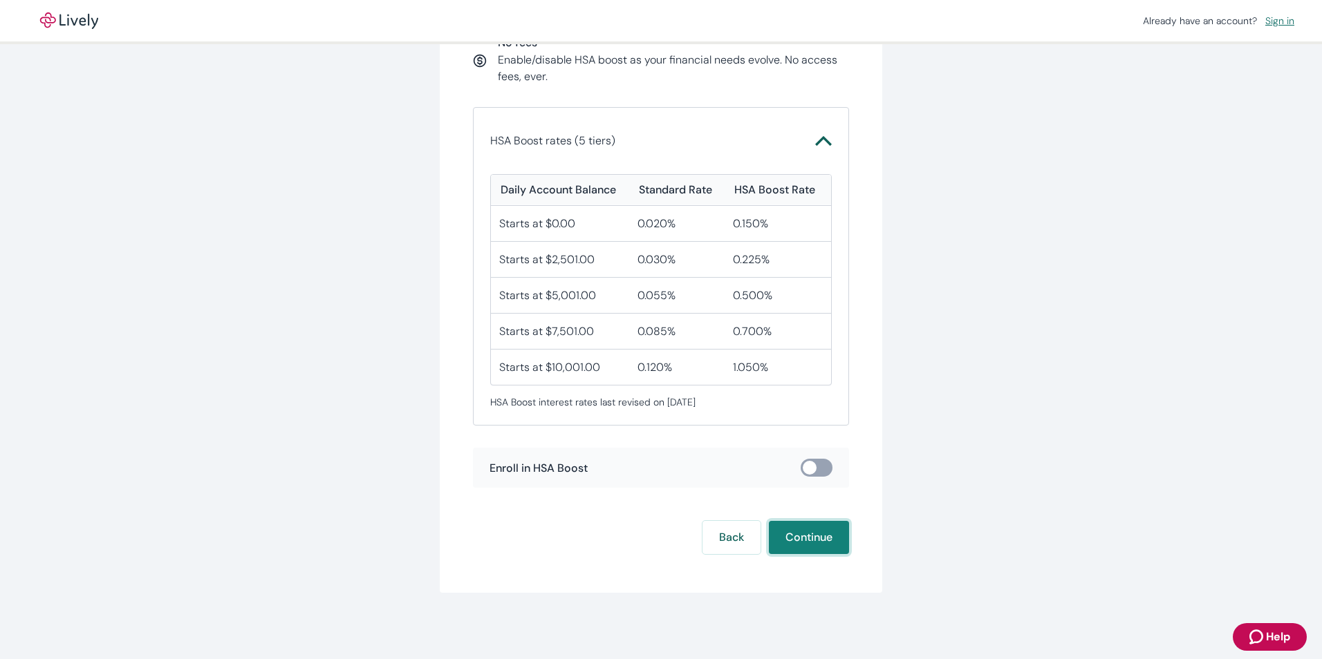
drag, startPoint x: 819, startPoint y: 440, endPoint x: 803, endPoint y: 541, distance: 102.3
click at [803, 541] on button "Continue" at bounding box center [809, 537] width 80 height 33
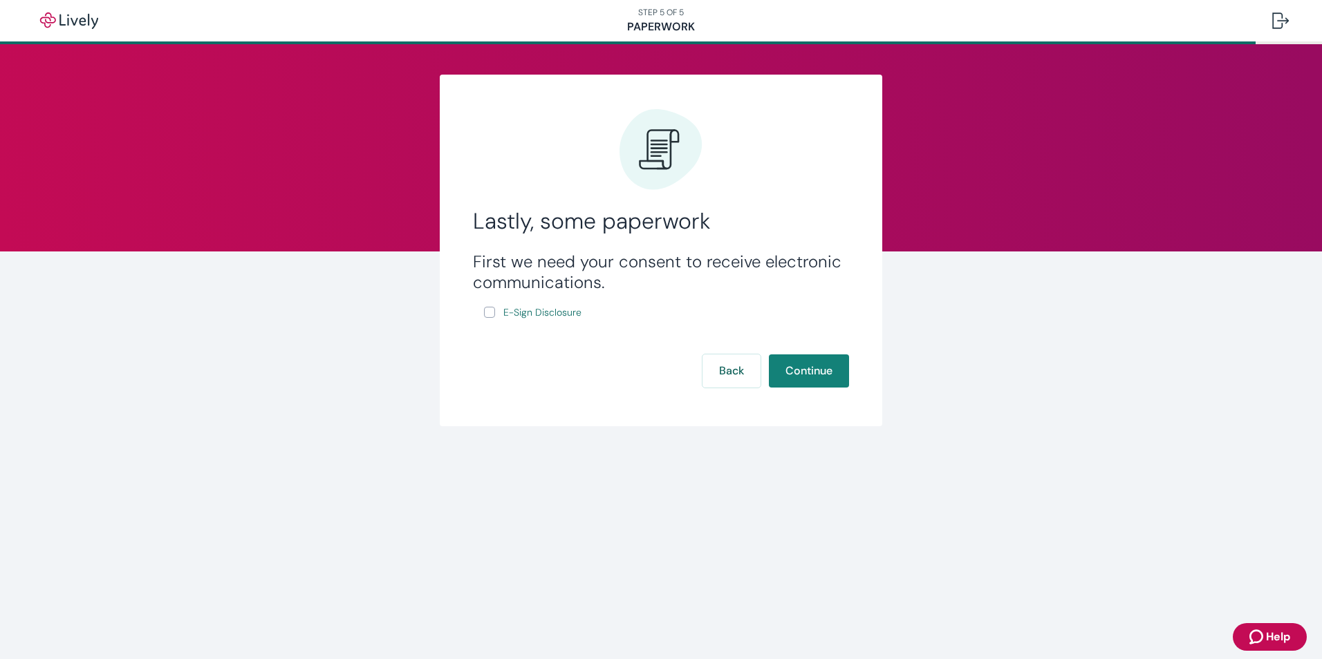
click at [491, 316] on input "E-Sign Disclosure" at bounding box center [489, 312] width 11 height 11
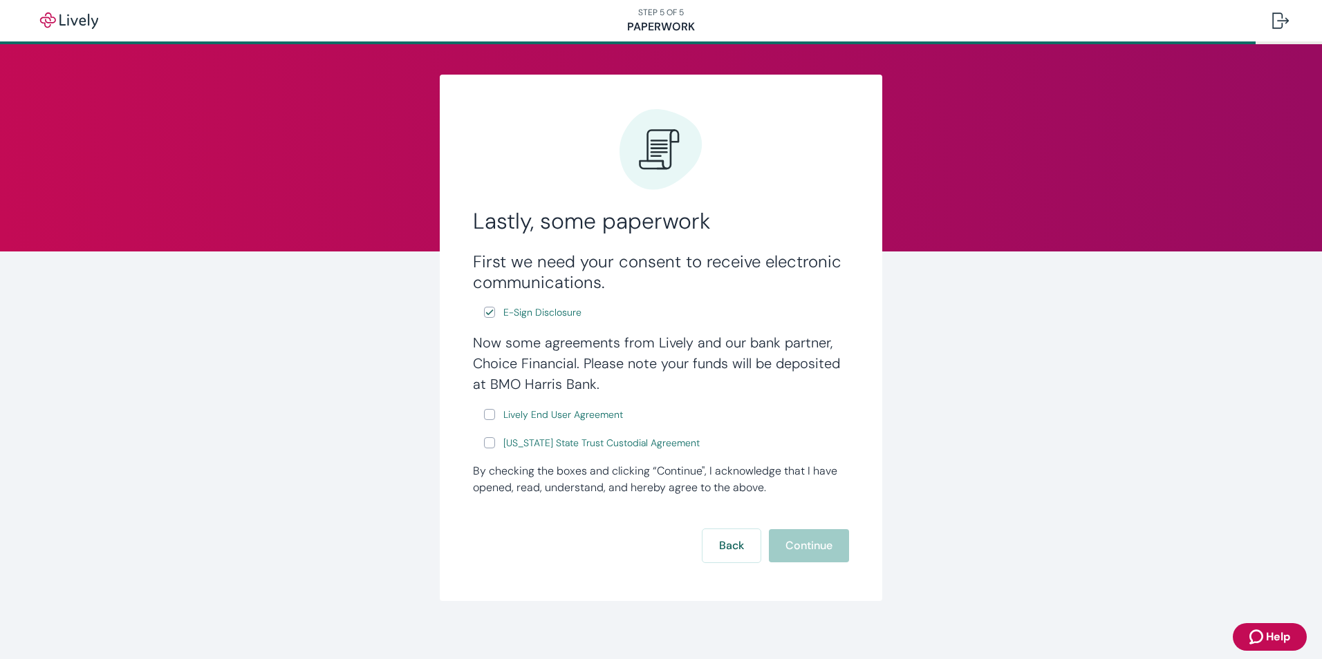
click at [491, 316] on label "E-Sign Disclosure" at bounding box center [534, 312] width 100 height 17
click at [491, 316] on input "E-Sign Disclosure" at bounding box center [489, 312] width 11 height 11
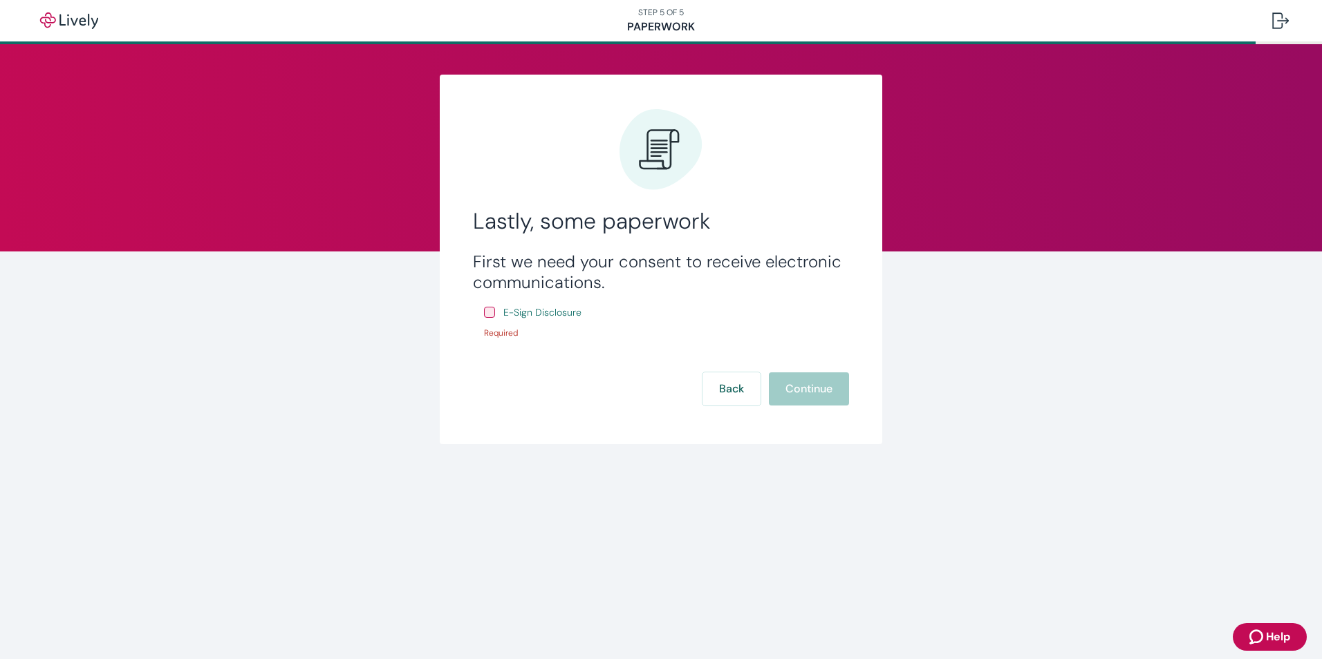
click at [491, 314] on input "E-Sign Disclosure" at bounding box center [489, 312] width 11 height 11
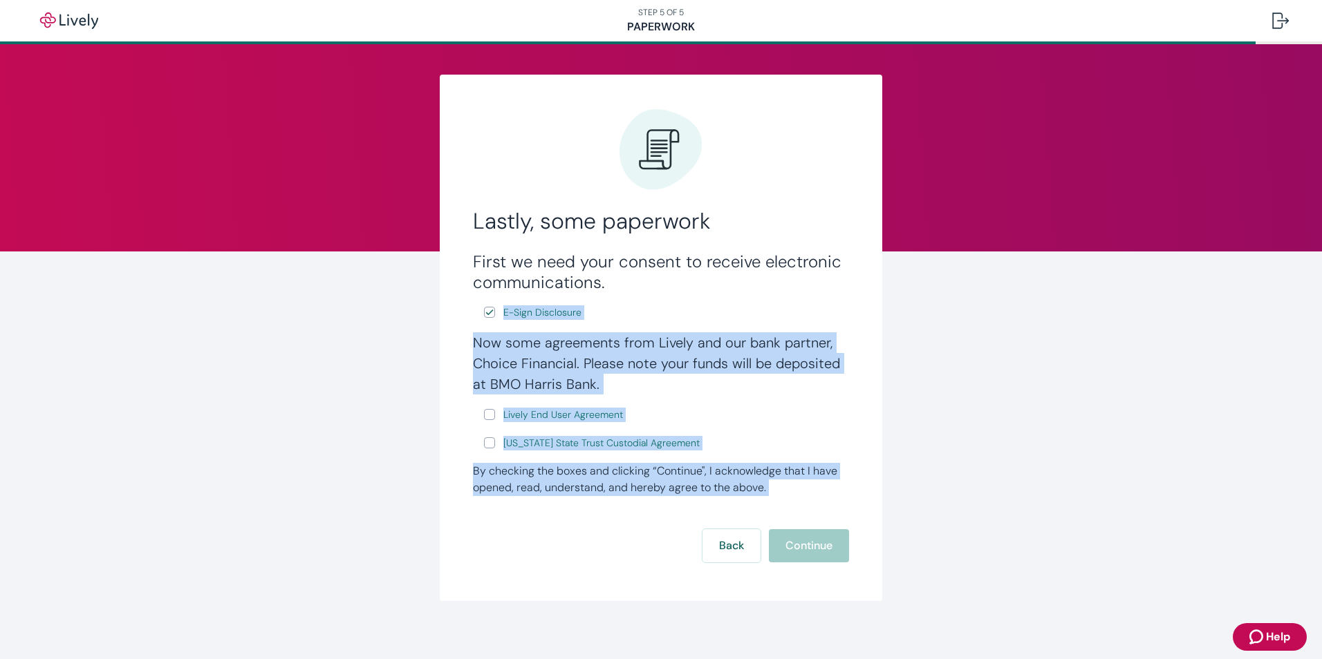
click at [491, 314] on label "E-Sign Disclosure" at bounding box center [534, 312] width 100 height 17
click at [491, 314] on input "E-Sign Disclosure" at bounding box center [489, 312] width 11 height 11
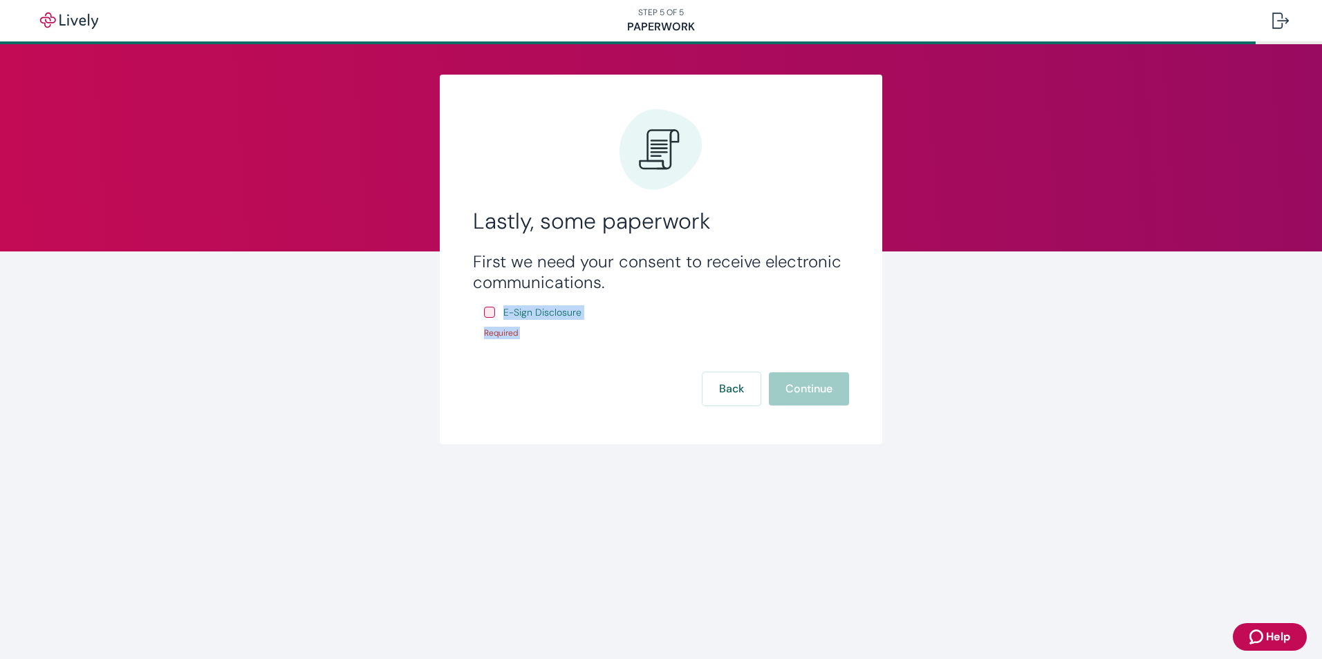
click at [491, 314] on input "E-Sign Disclosure" at bounding box center [489, 312] width 11 height 11
checkbox input "true"
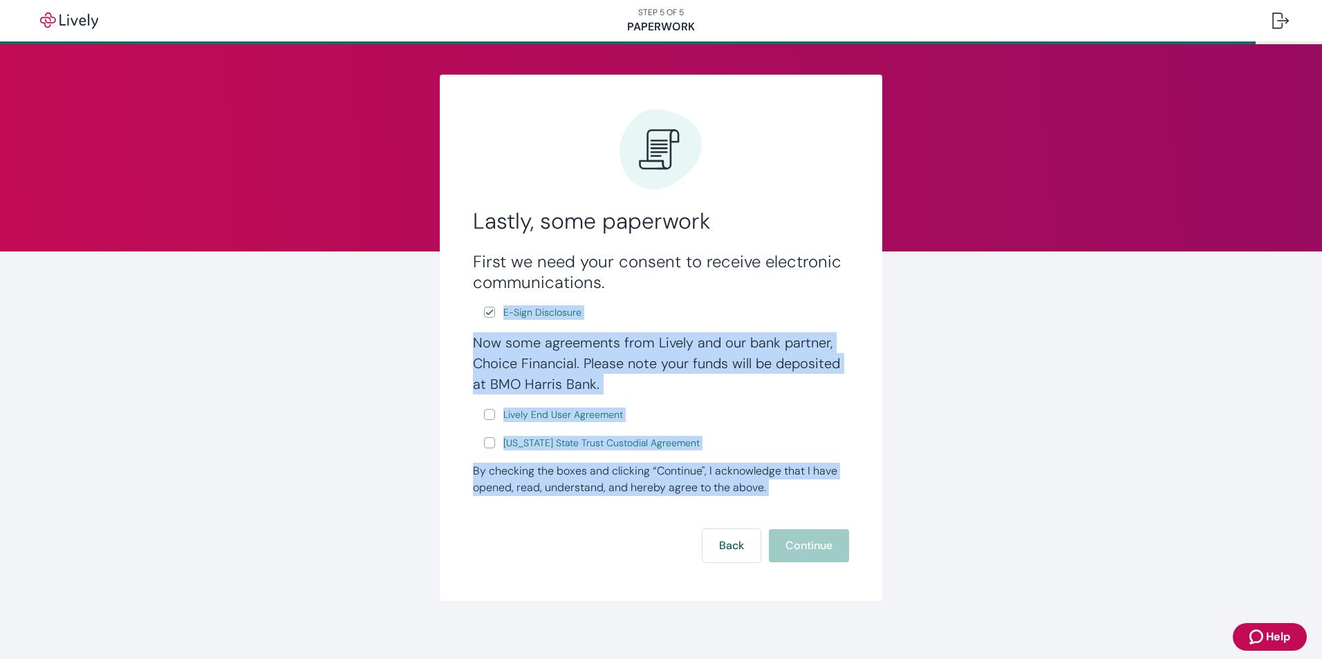
click at [884, 357] on div "Lastly, some paperwork First we need your consent to receive electronic communi…" at bounding box center [661, 338] width 664 height 527
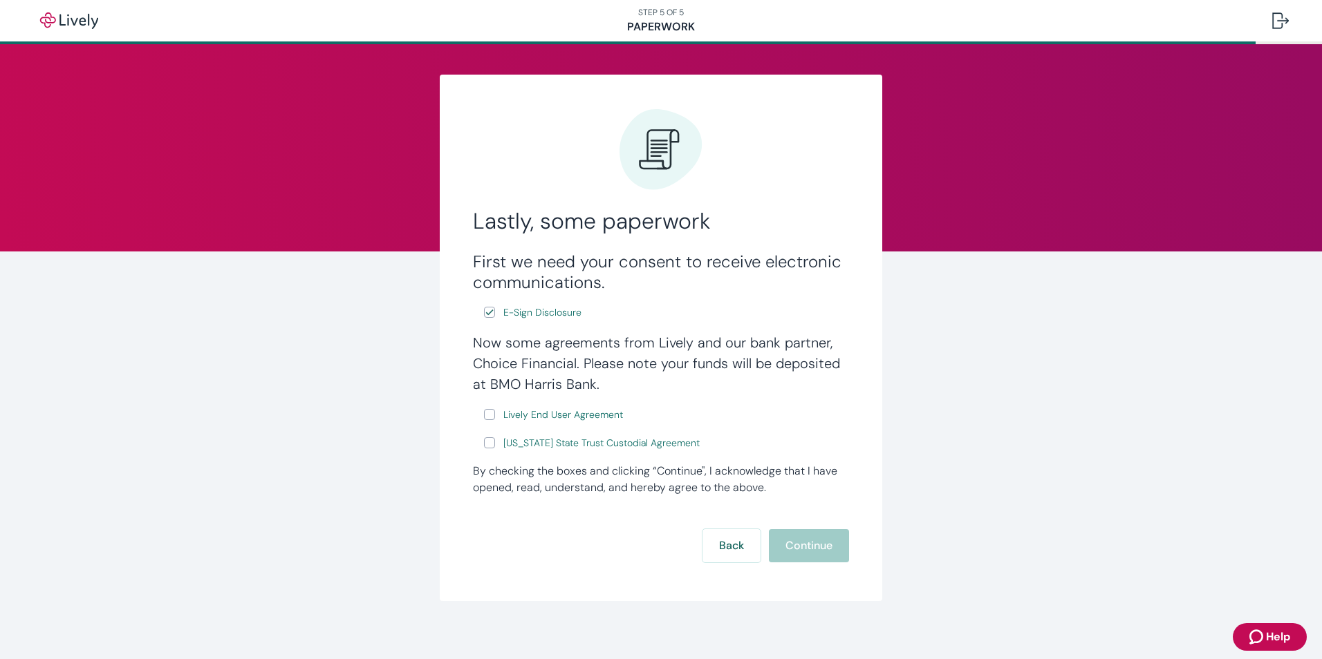
click at [485, 415] on input "Lively End User Agreement" at bounding box center [489, 414] width 11 height 11
checkbox input "true"
click at [487, 445] on input "[US_STATE] State Trust Custodial Agreement" at bounding box center [489, 443] width 11 height 11
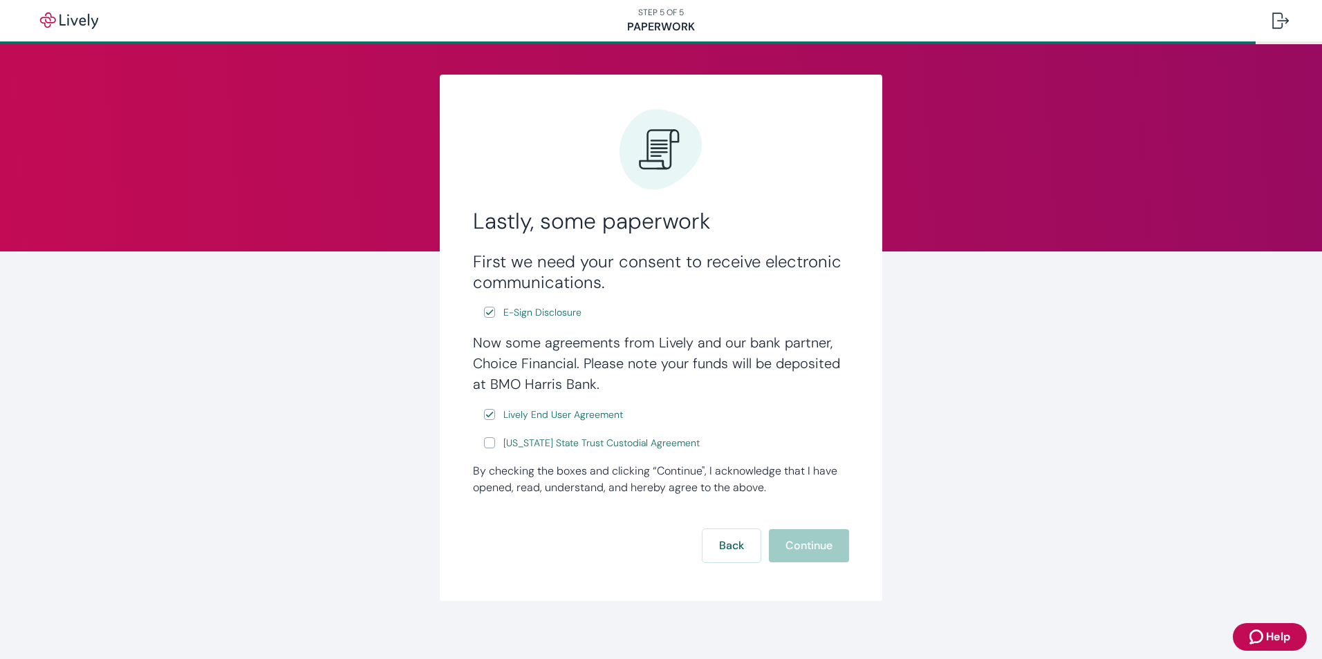
checkbox input "true"
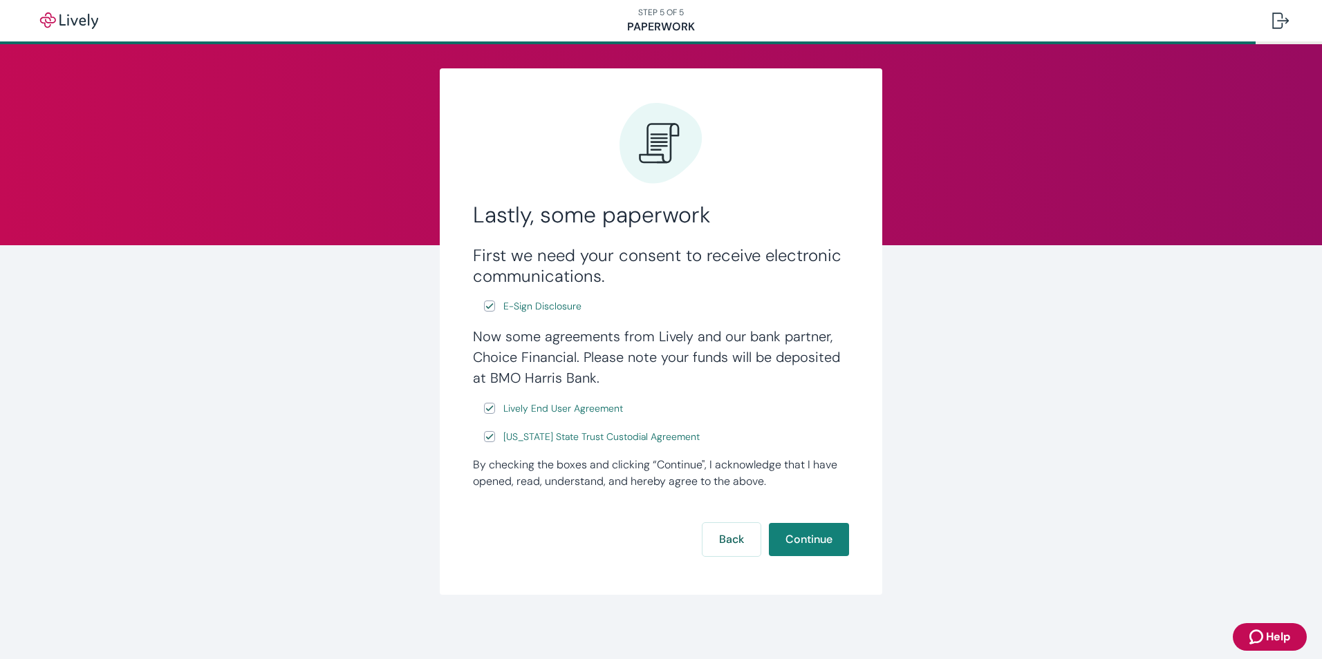
scroll to position [8, 0]
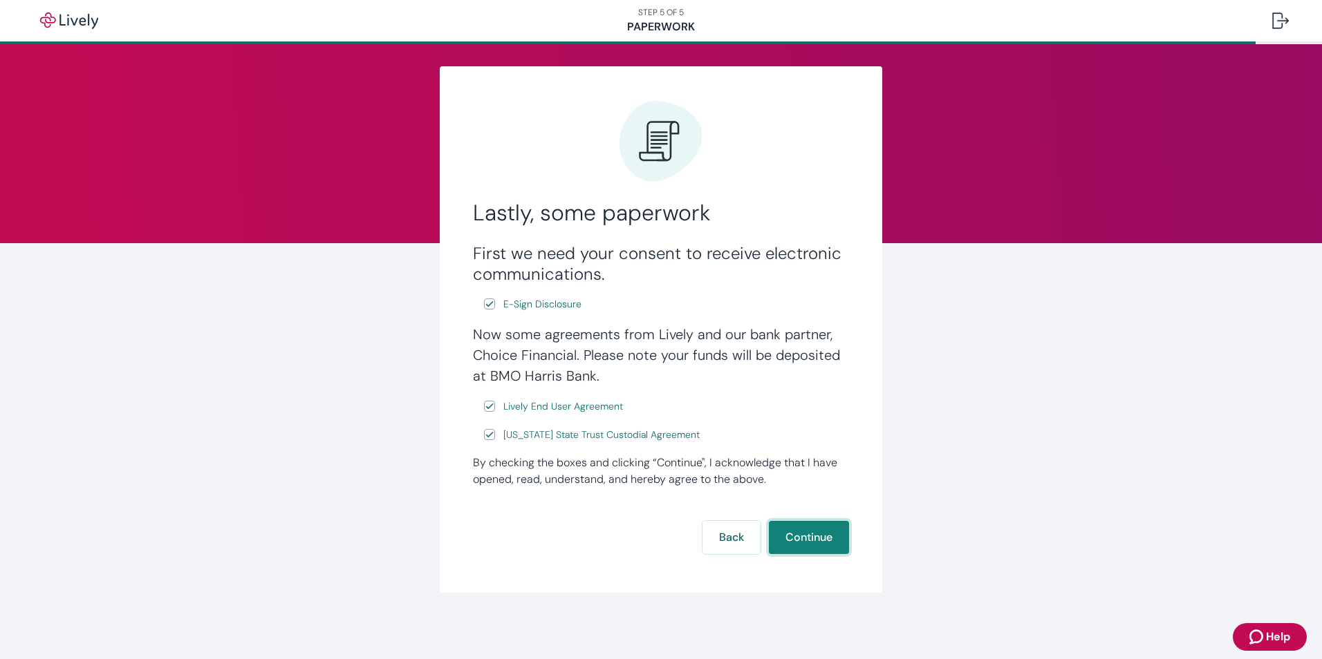
click at [820, 534] on button "Continue" at bounding box center [809, 537] width 80 height 33
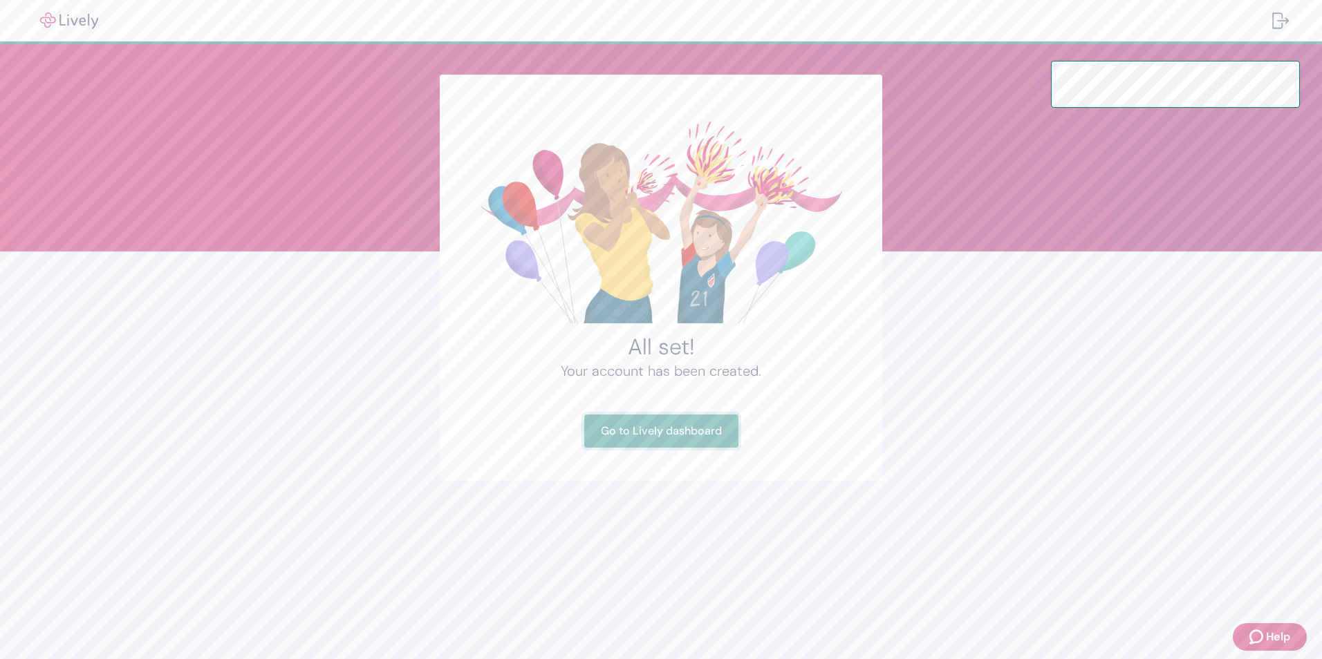
click at [673, 434] on link "Go to Lively dashboard" at bounding box center [661, 431] width 154 height 33
